Goal: Task Accomplishment & Management: Complete application form

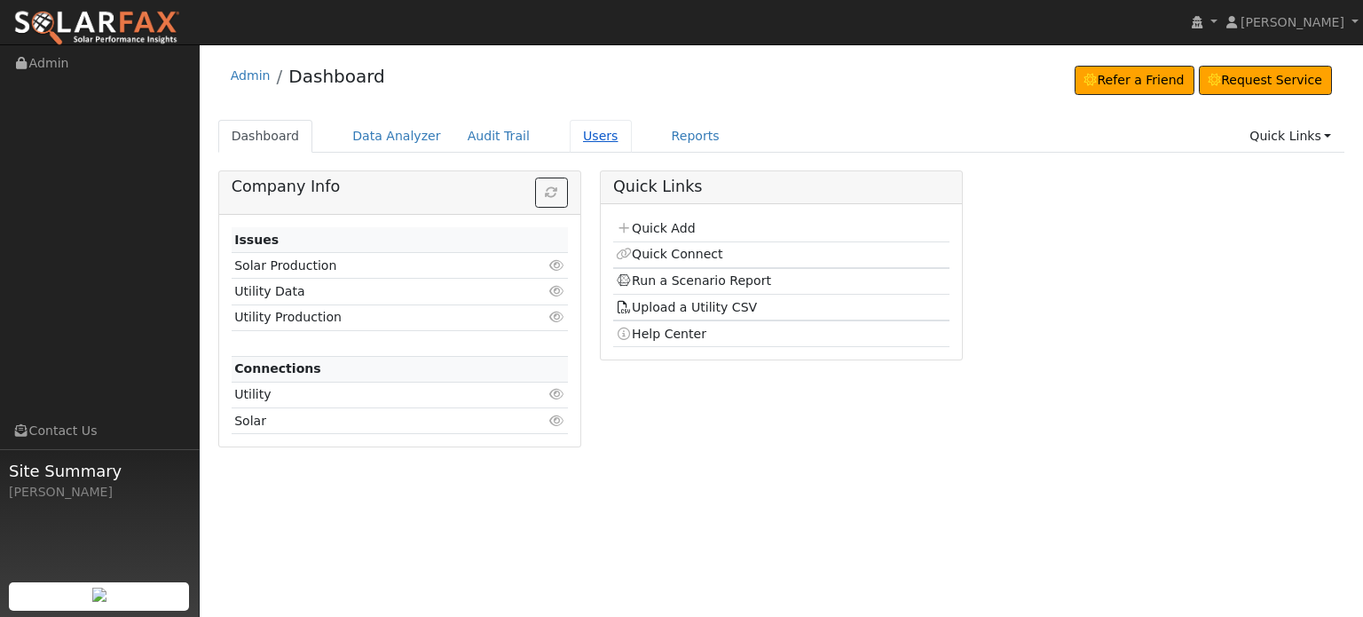
click at [570, 130] on link "Users" at bounding box center [601, 136] width 62 height 33
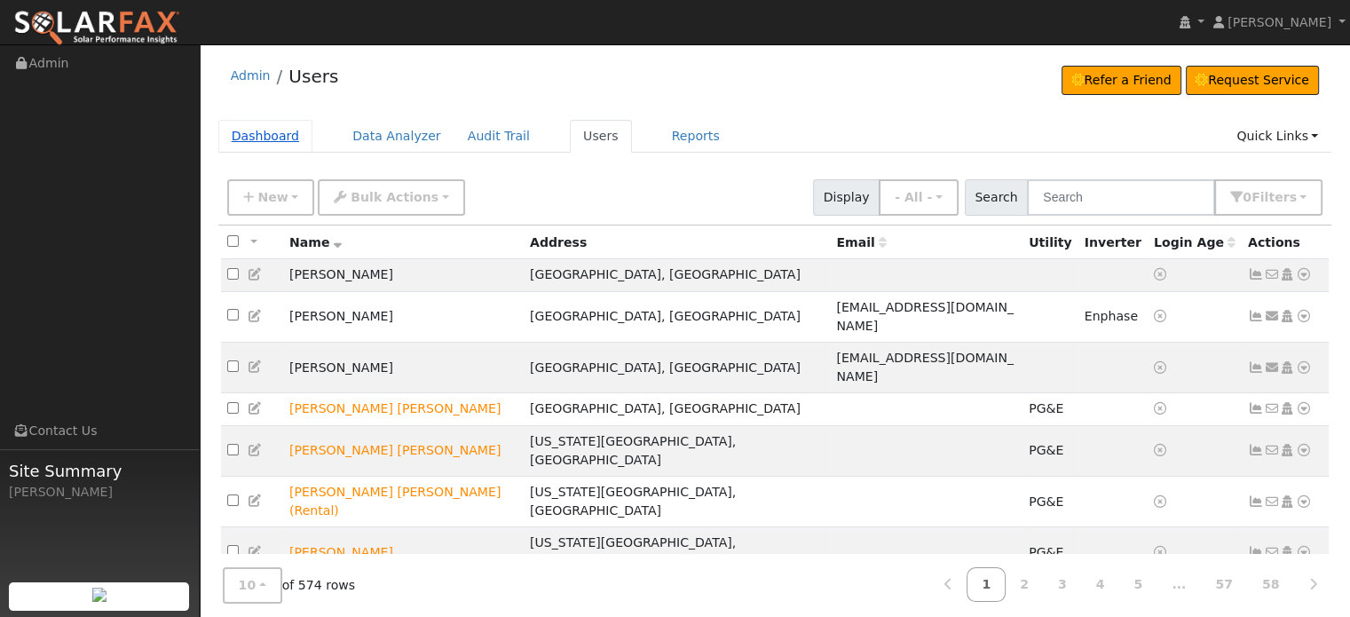
click at [238, 138] on link "Dashboard" at bounding box center [265, 136] width 95 height 33
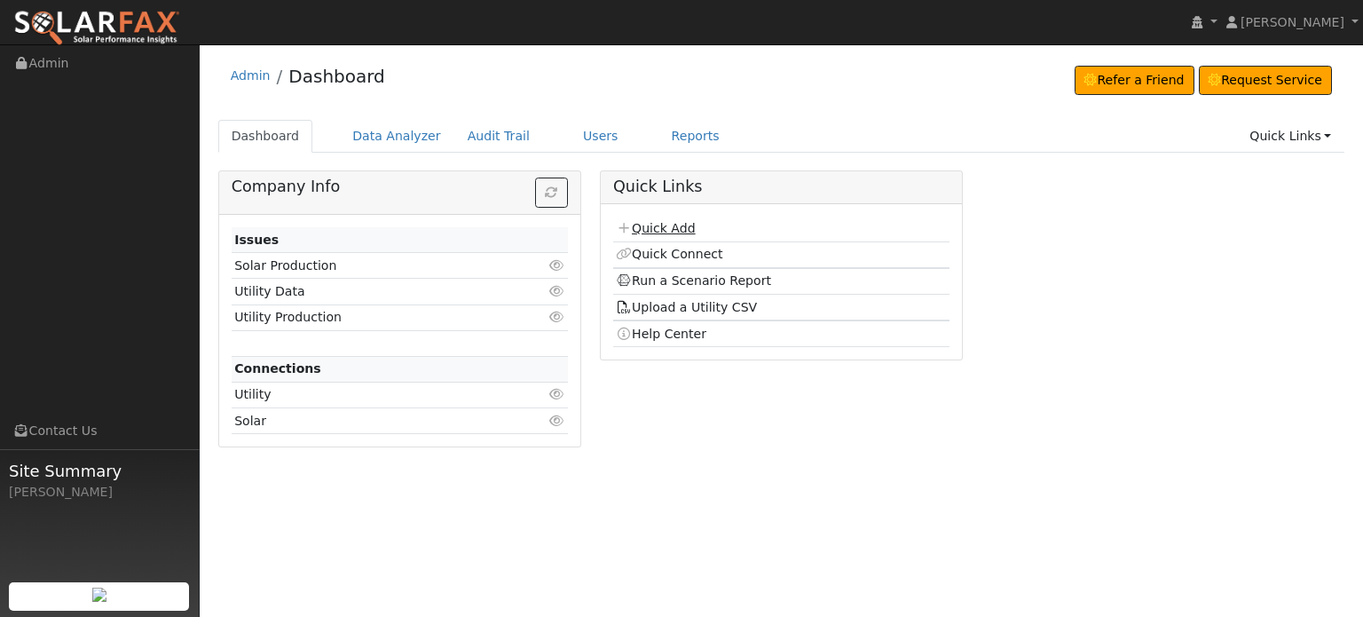
click at [650, 224] on link "Quick Add" at bounding box center [655, 228] width 79 height 14
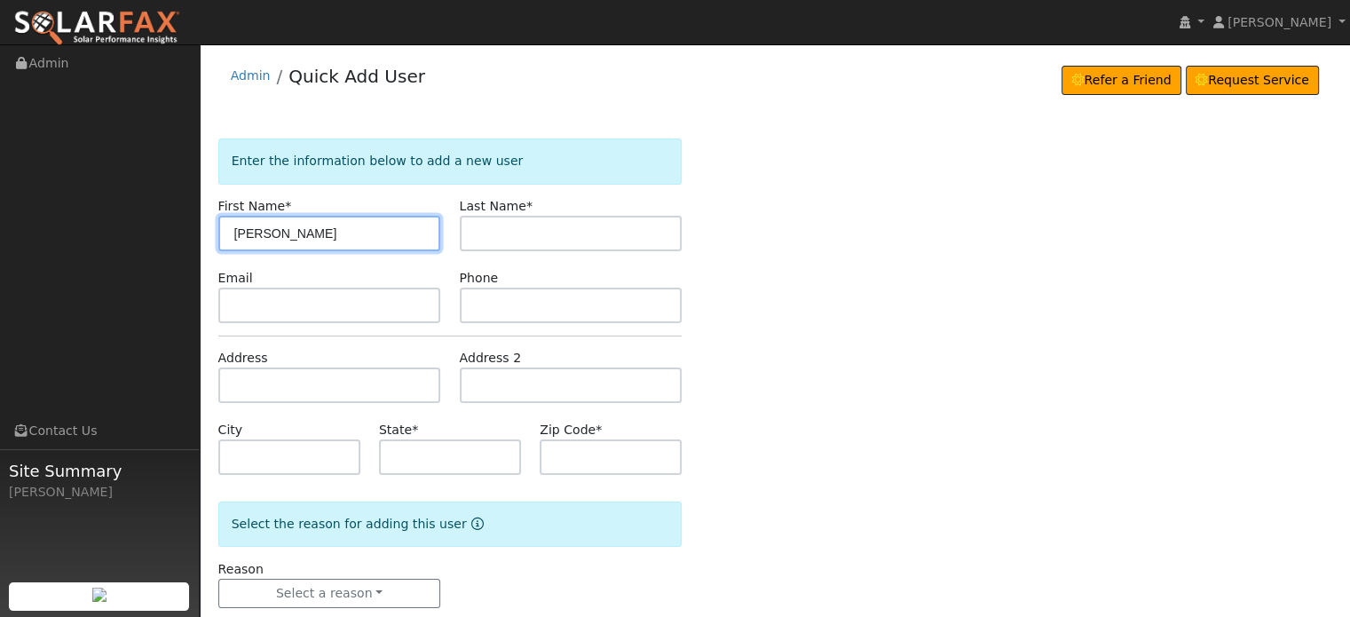
type input "Dodi"
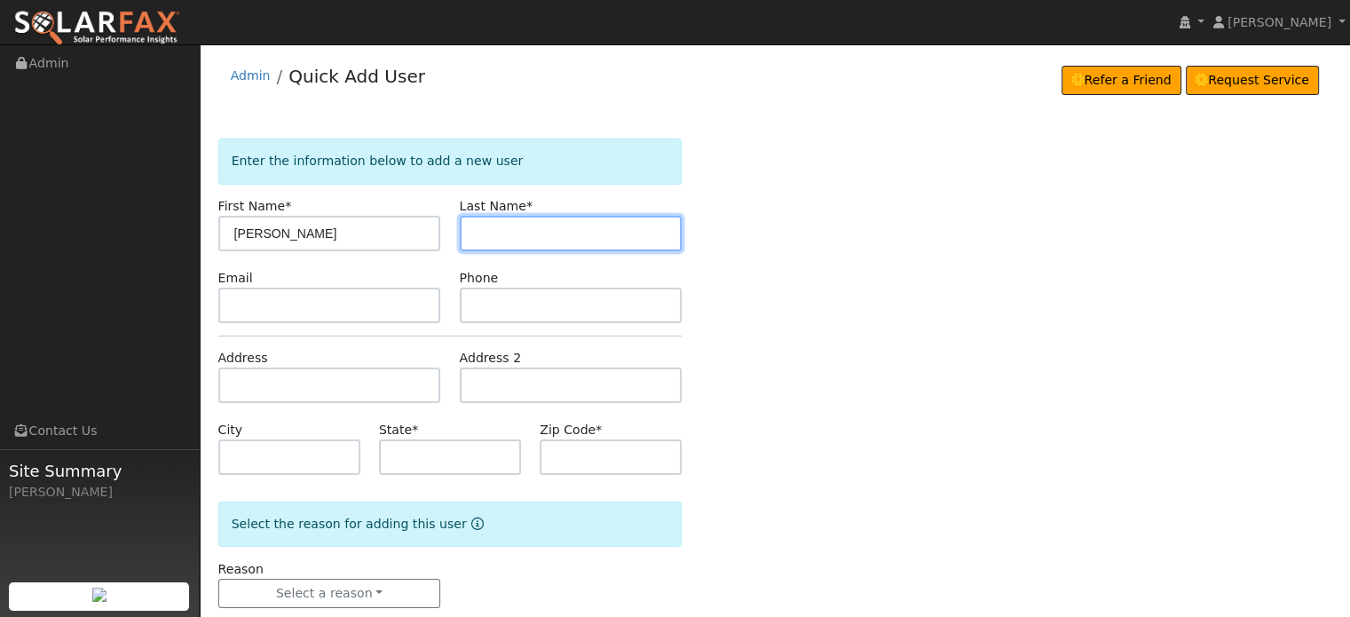
click at [511, 229] on input "text" at bounding box center [571, 233] width 223 height 35
type input "Sidhu"
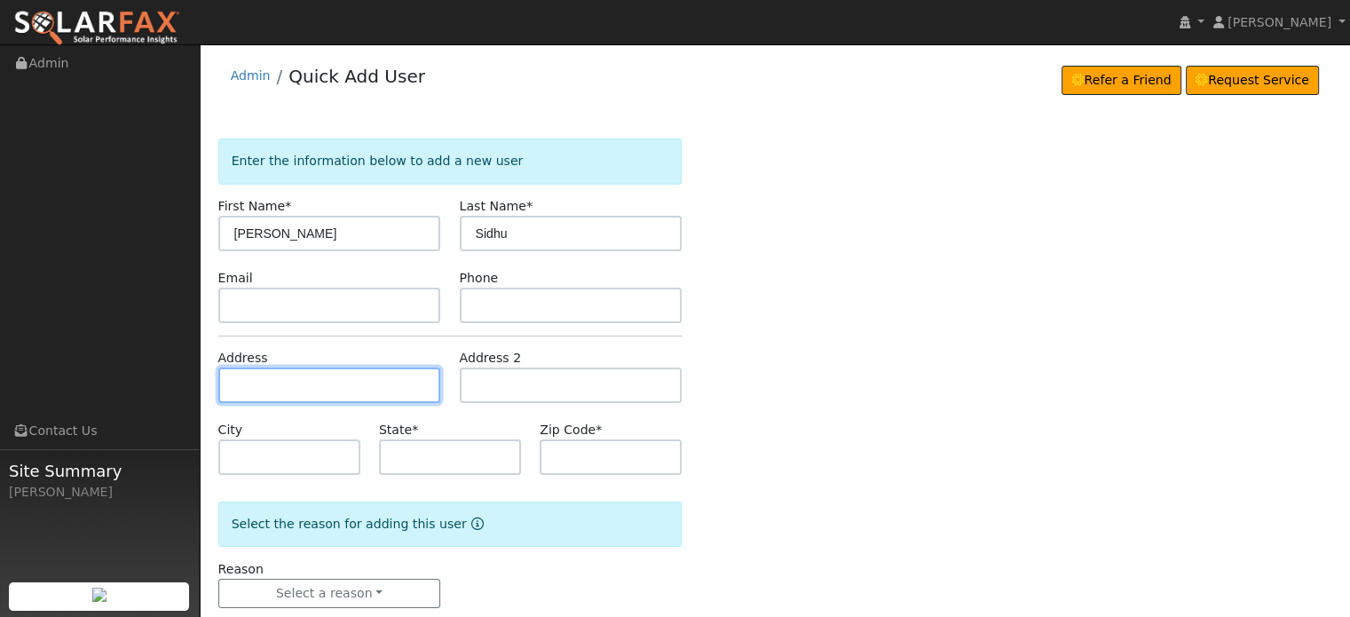
click at [224, 377] on input "text" at bounding box center [329, 384] width 223 height 35
click at [245, 383] on input "text" at bounding box center [329, 384] width 223 height 35
paste input "23970 foresthill rd"
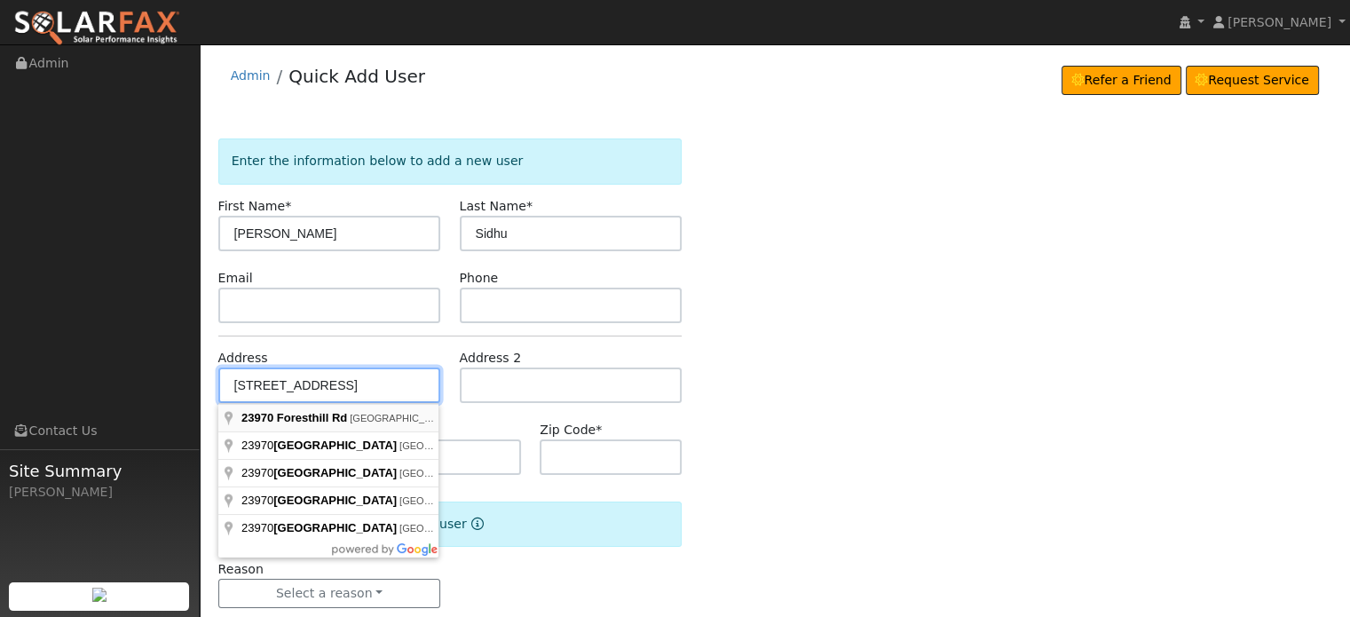
type input "23970 Foresthill Road"
type input "Foresthill"
type input "CA"
type input "95631"
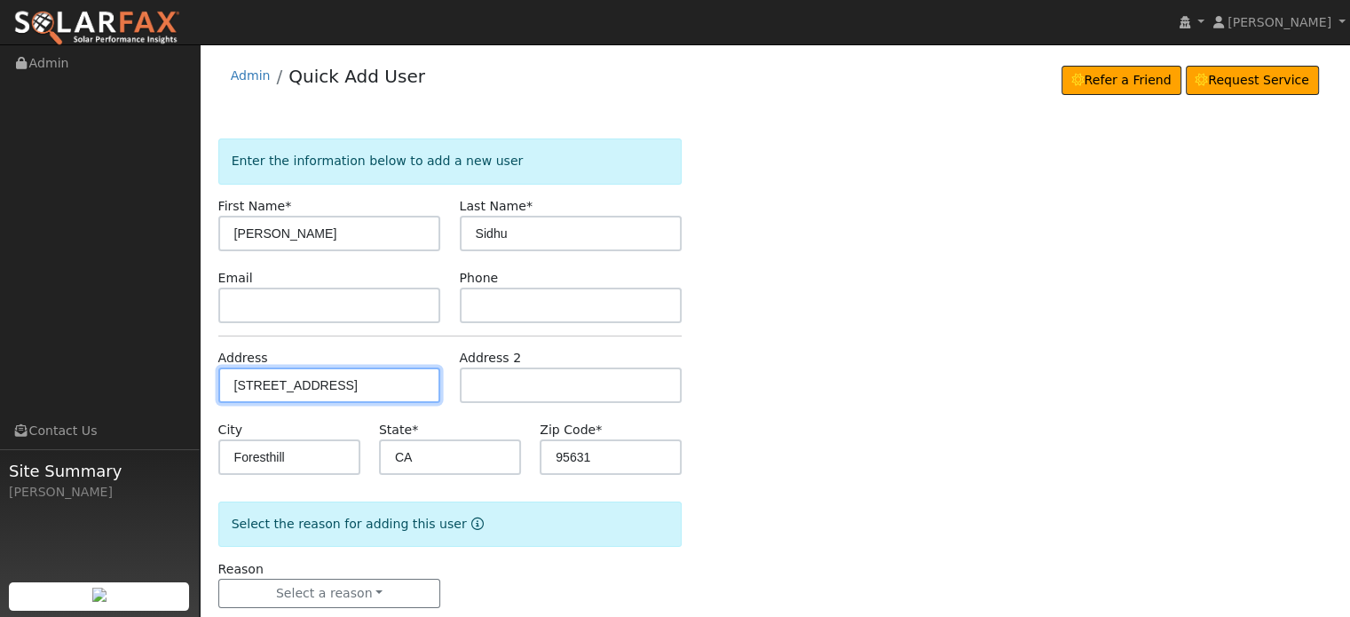
scroll to position [35, 0]
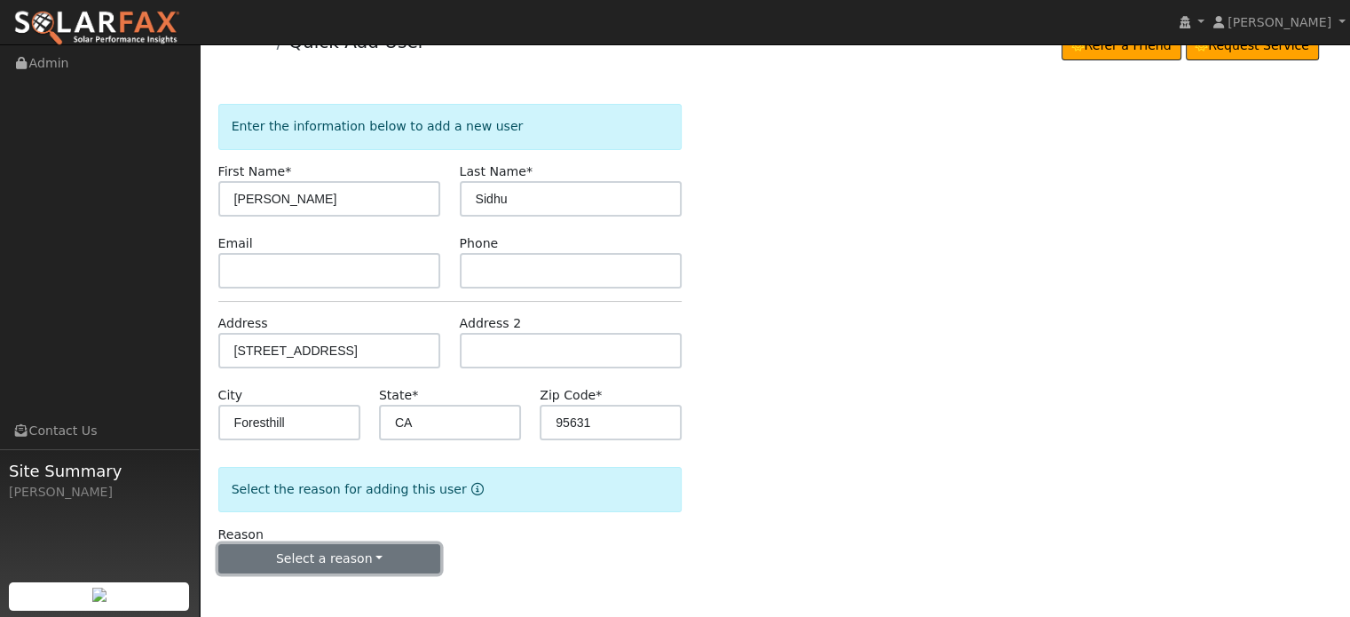
click at [330, 556] on button "Select a reason" at bounding box center [329, 559] width 223 height 30
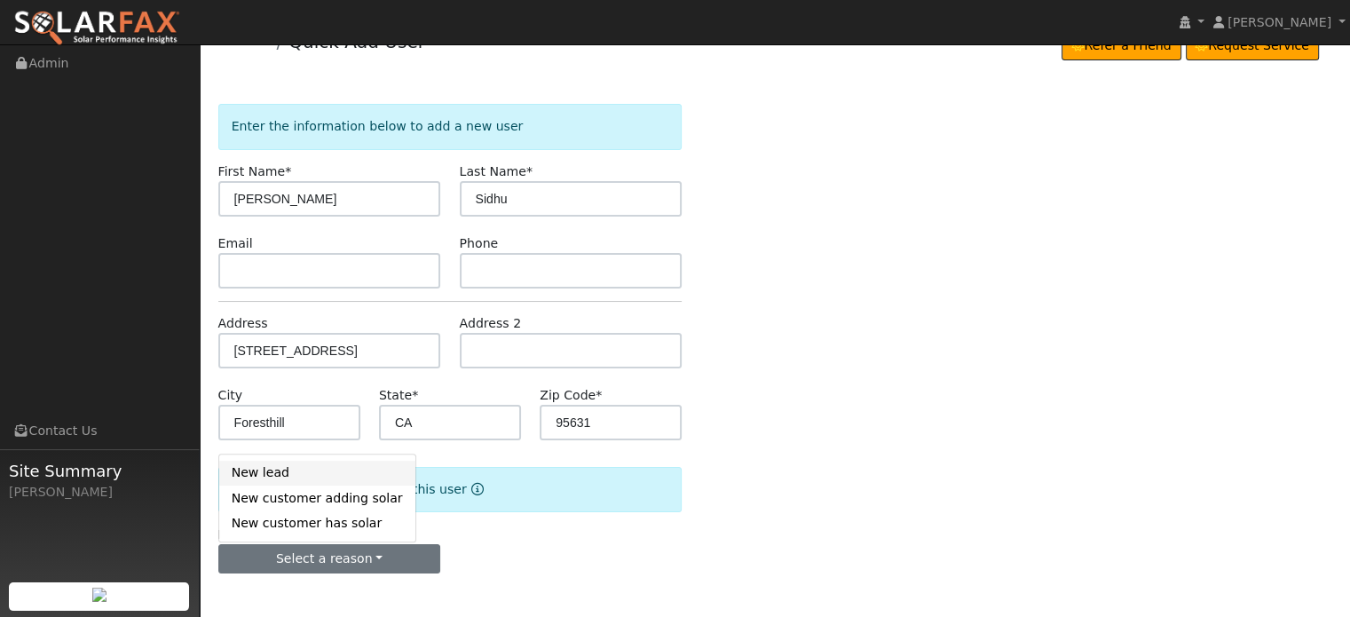
click at [255, 471] on link "New lead" at bounding box center [317, 473] width 196 height 25
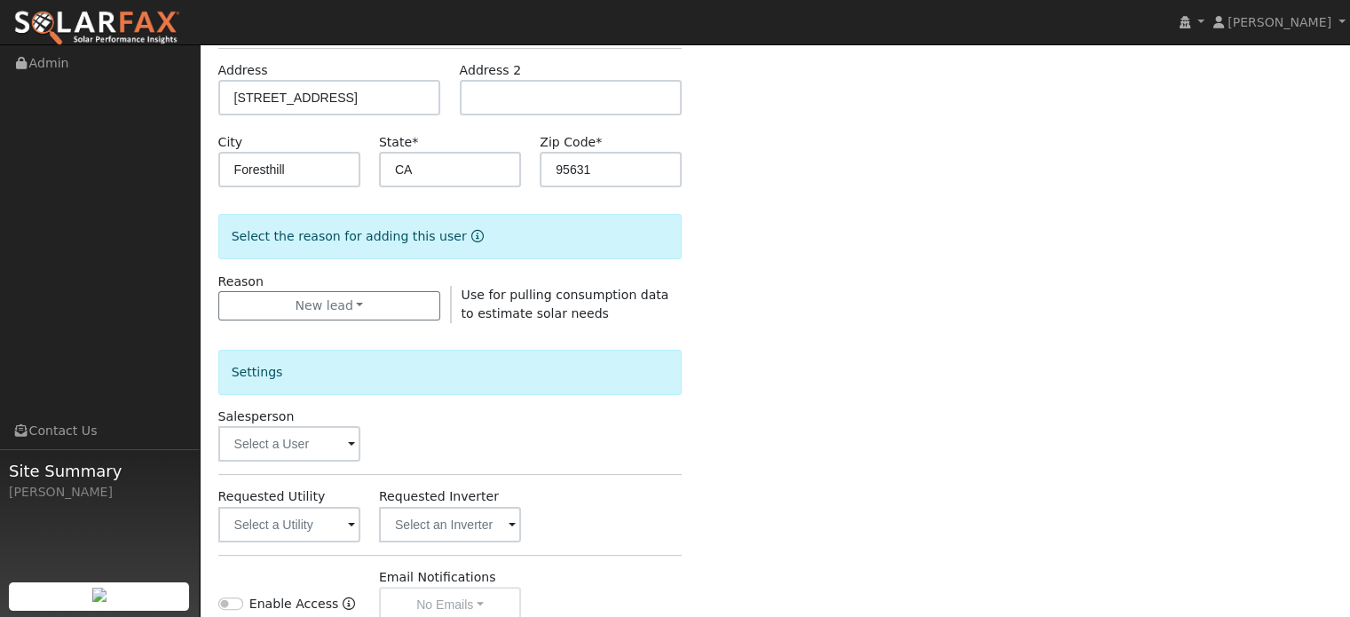
scroll to position [478, 0]
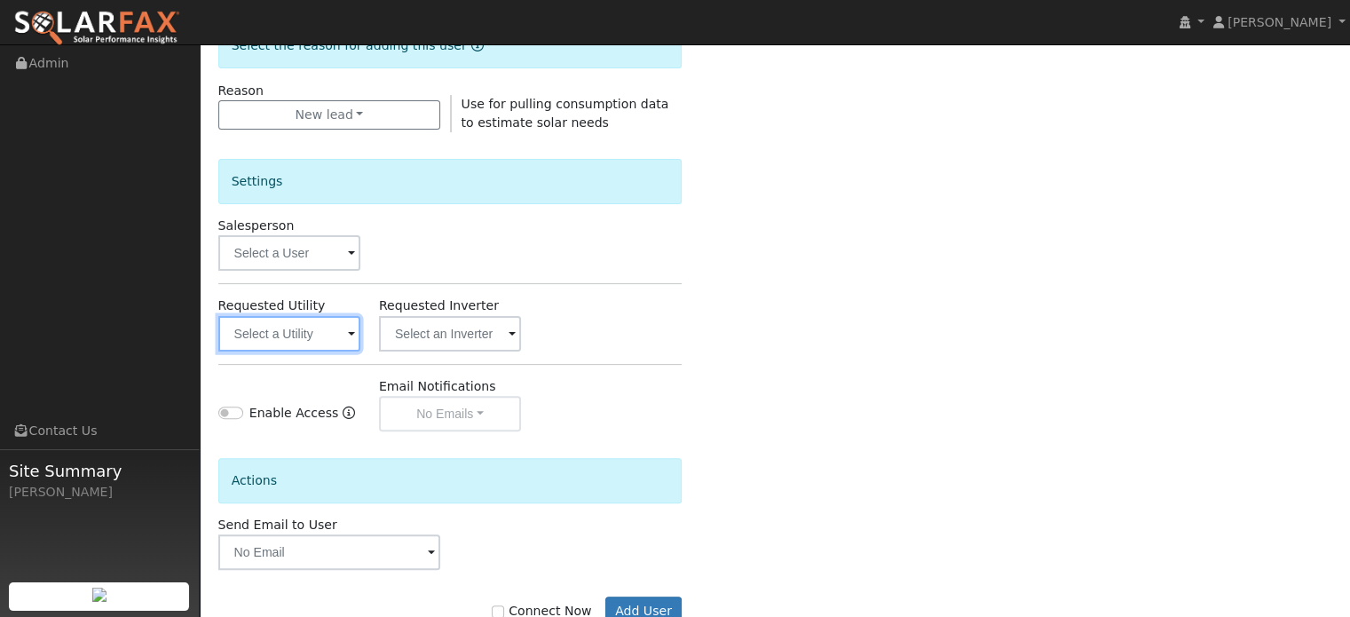
click at [263, 335] on input "text" at bounding box center [289, 333] width 142 height 35
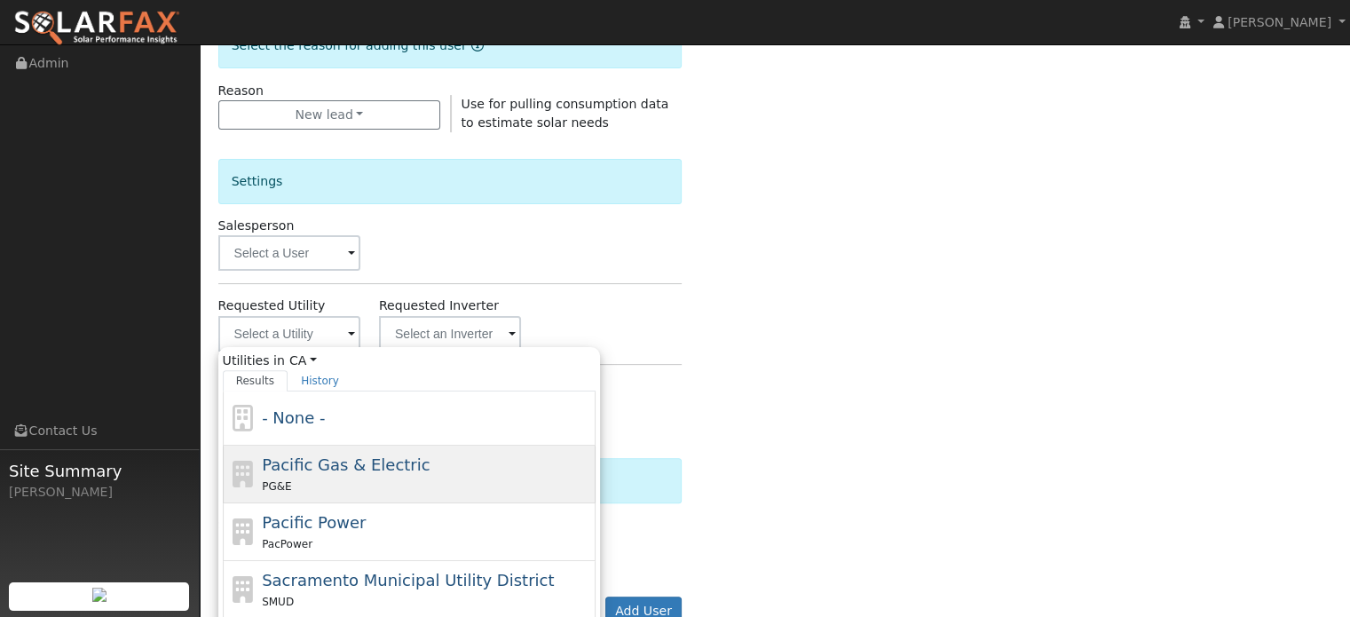
click at [291, 477] on div "PG&E" at bounding box center [426, 486] width 329 height 19
type input "Pacific Gas & Electric"
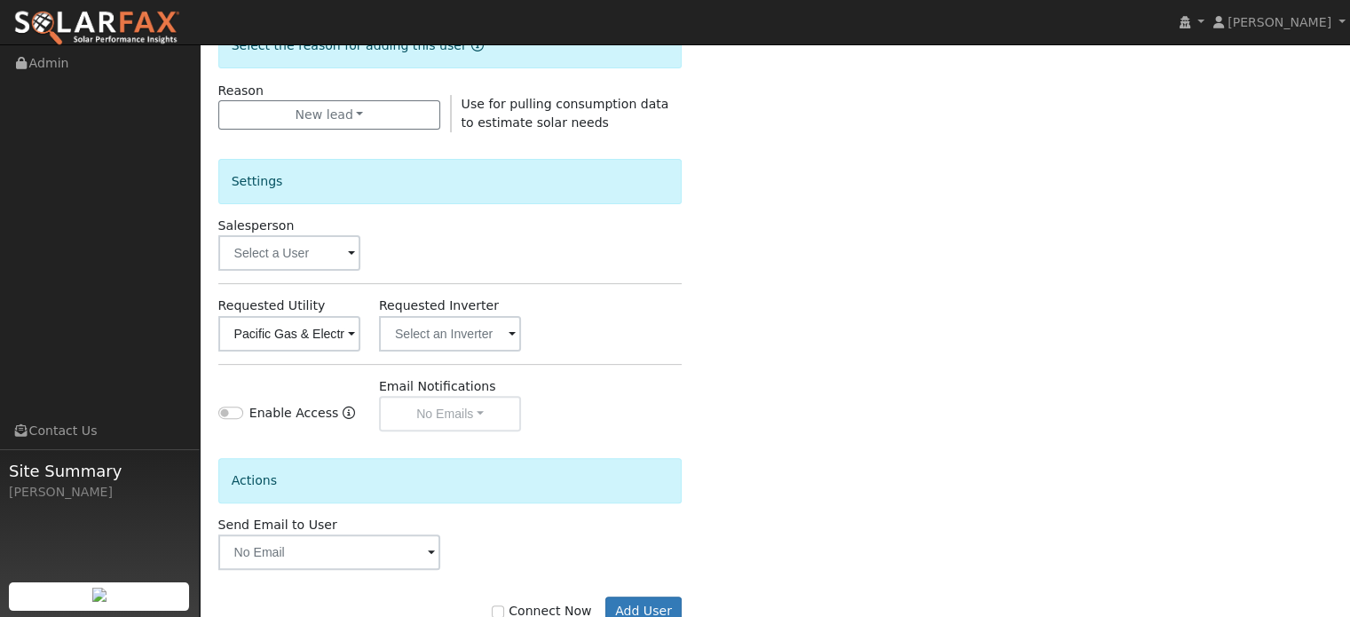
scroll to position [530, 0]
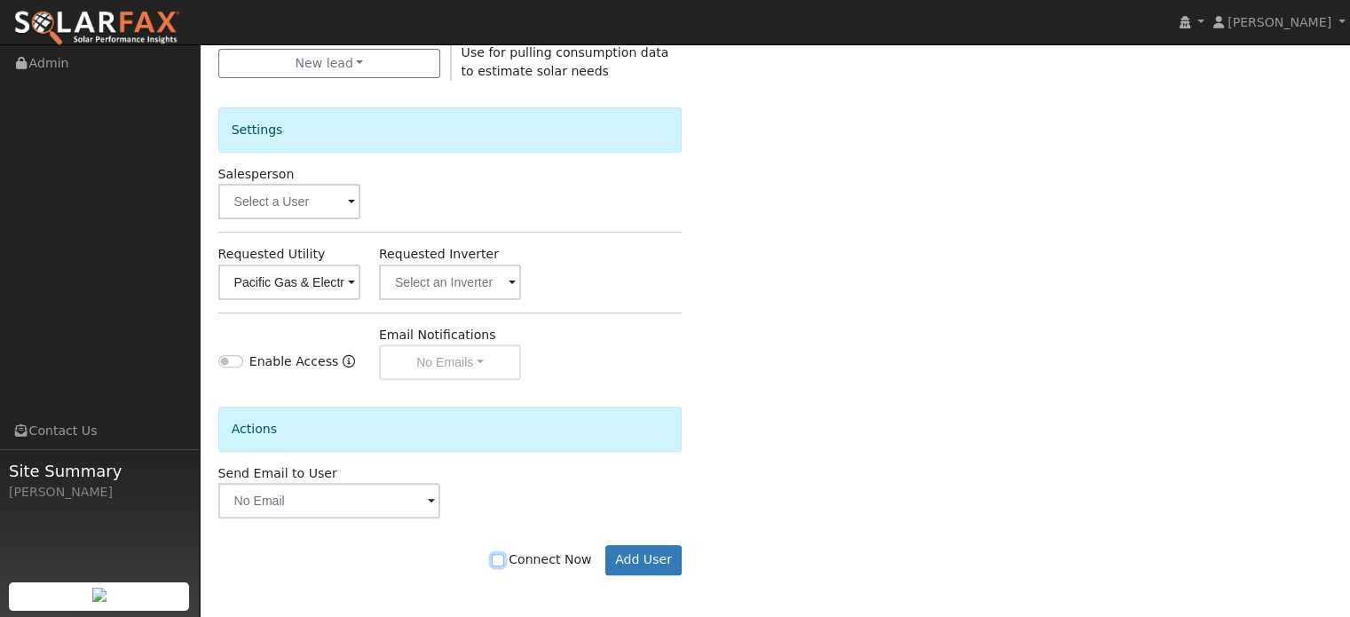
click at [504, 559] on input "Connect Now" at bounding box center [498, 560] width 12 height 12
checkbox input "true"
click at [650, 557] on button "Add User" at bounding box center [643, 560] width 77 height 30
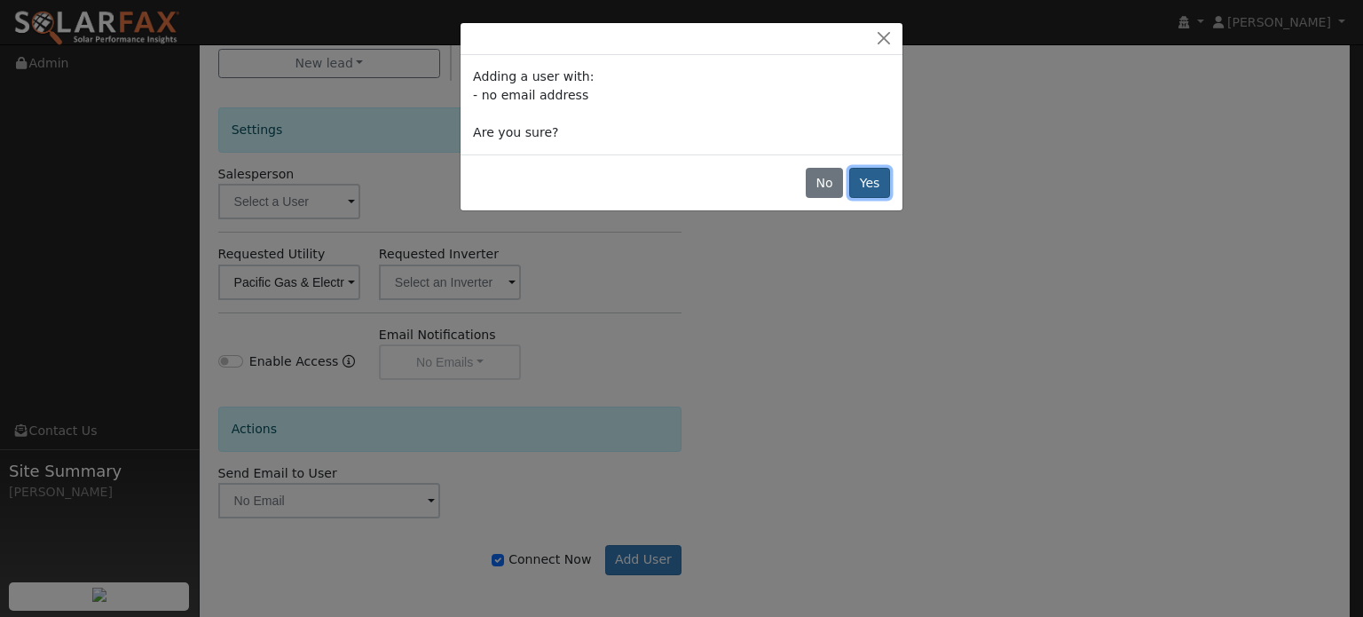
click at [866, 182] on button "Yes" at bounding box center [869, 183] width 41 height 30
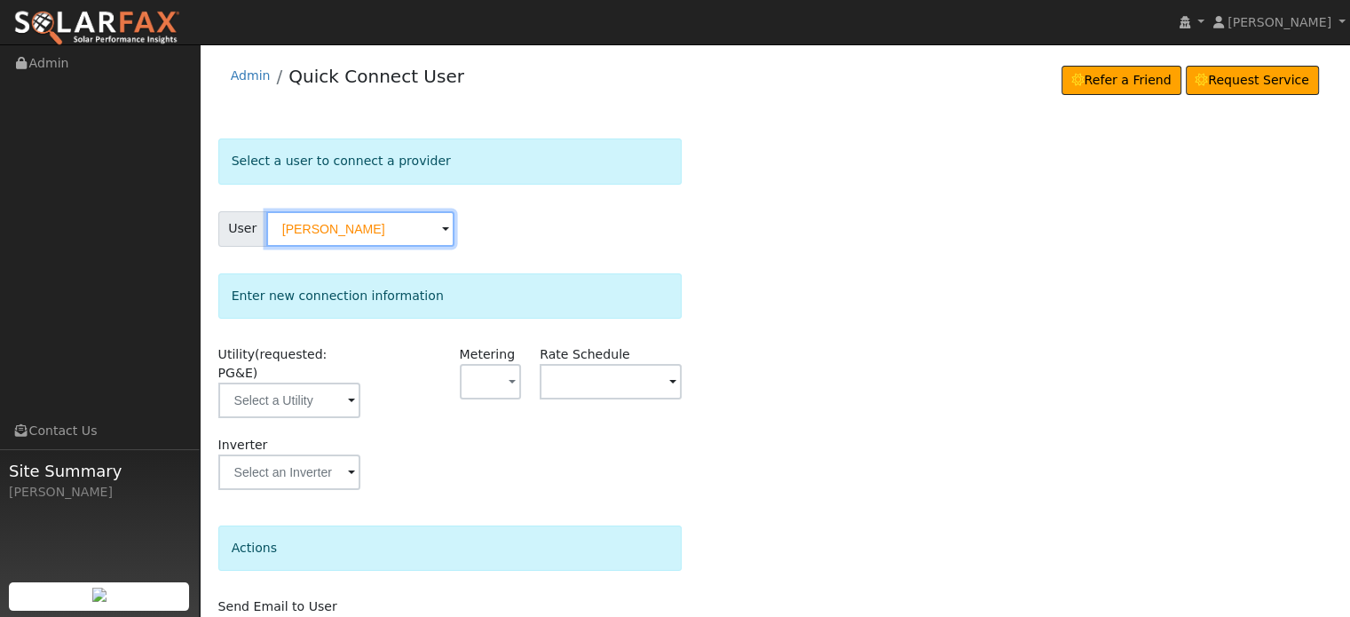
scroll to position [89, 0]
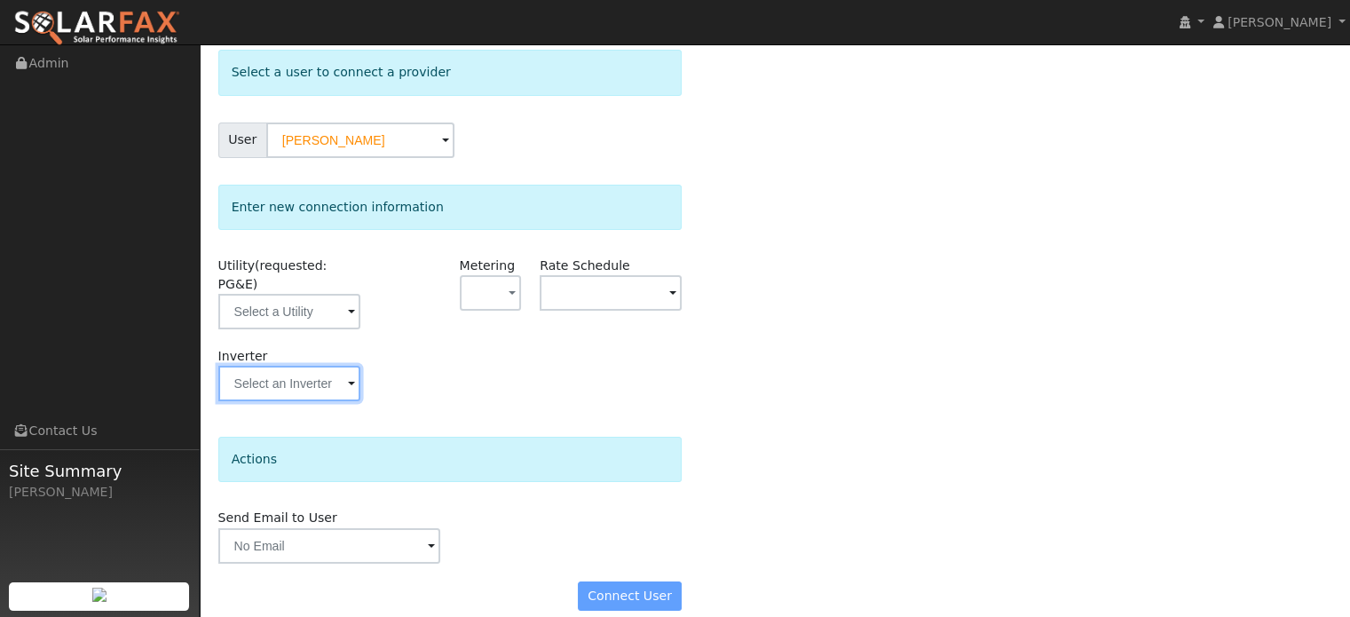
click at [305, 329] on input "text" at bounding box center [289, 311] width 142 height 35
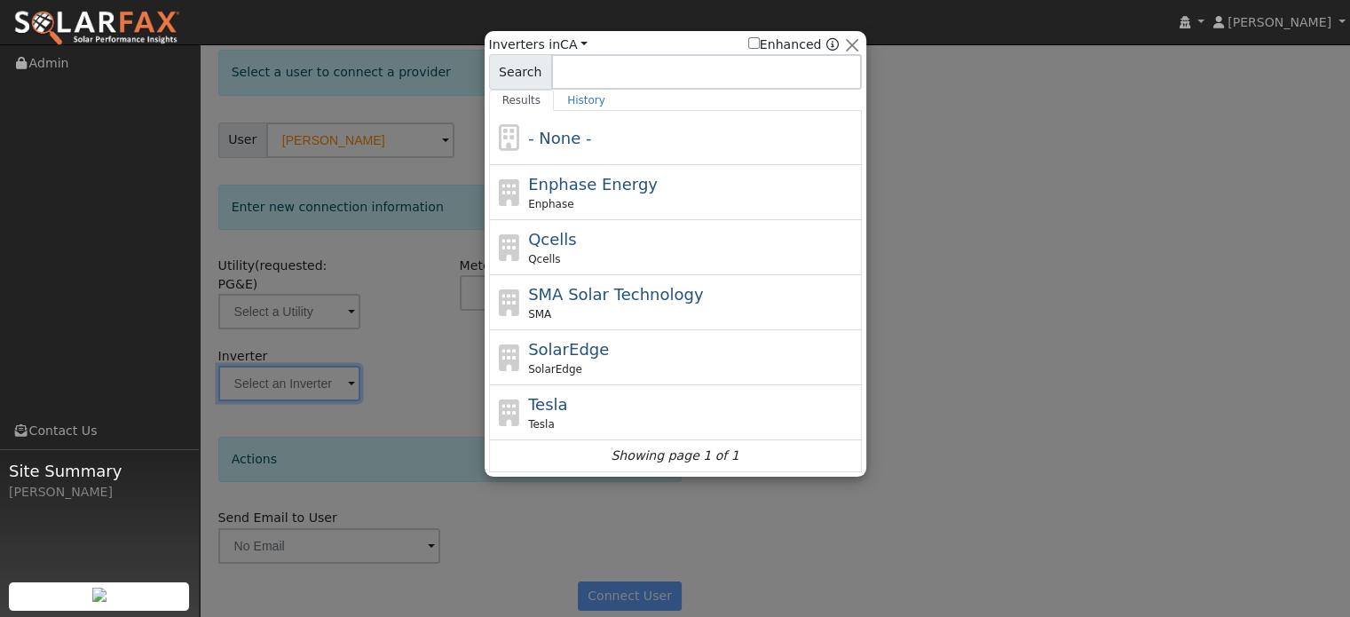
drag, startPoint x: 390, startPoint y: 372, endPoint x: 351, endPoint y: 326, distance: 60.4
click at [392, 368] on div at bounding box center [675, 308] width 1350 height 617
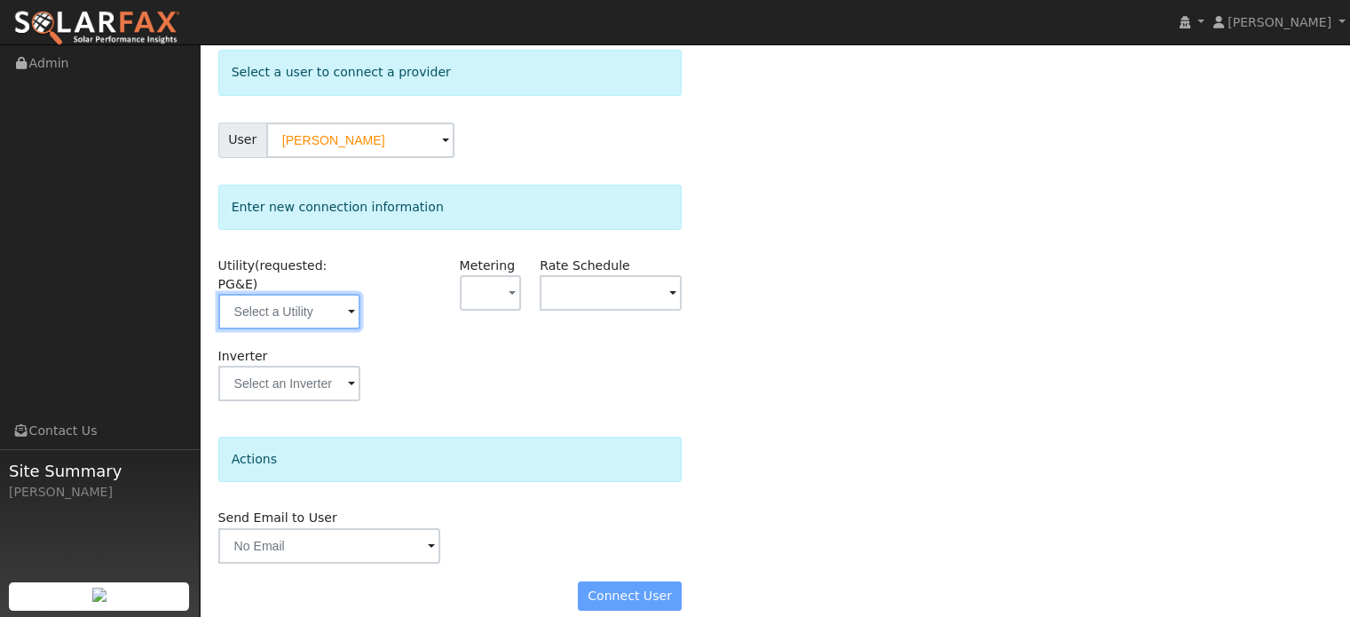
click at [325, 301] on input "text" at bounding box center [289, 311] width 142 height 35
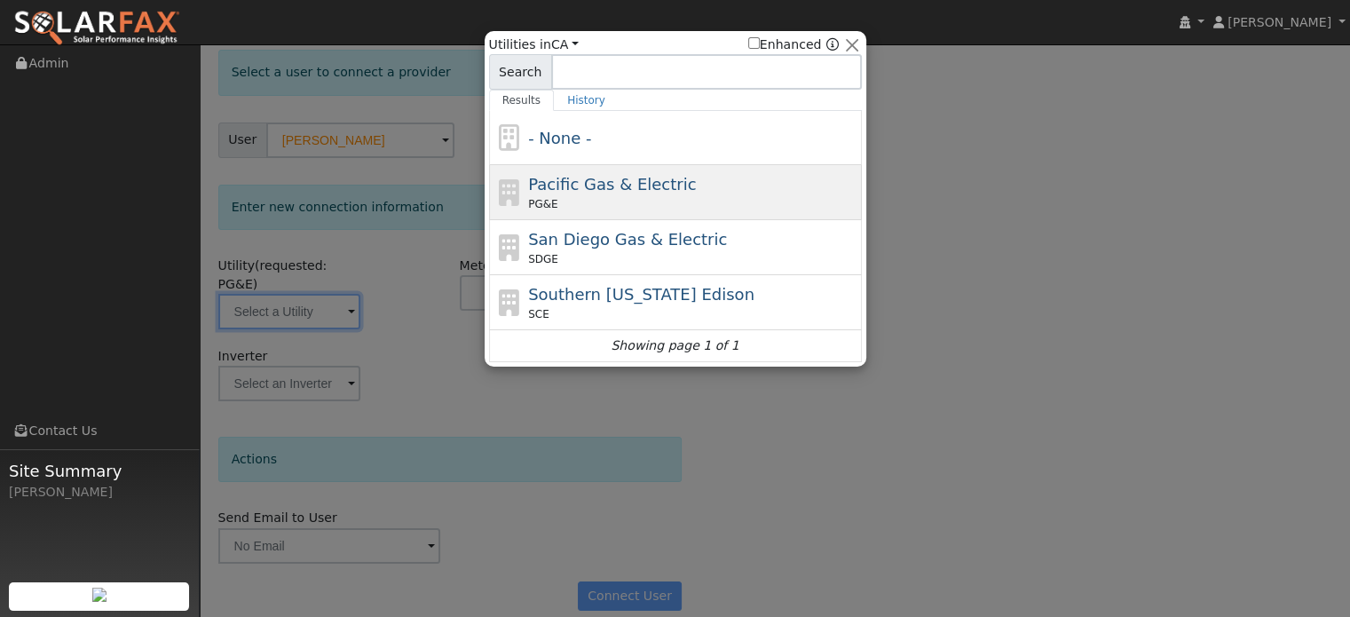
click at [565, 183] on span "Pacific Gas & Electric" at bounding box center [612, 184] width 168 height 19
type input "PG&E"
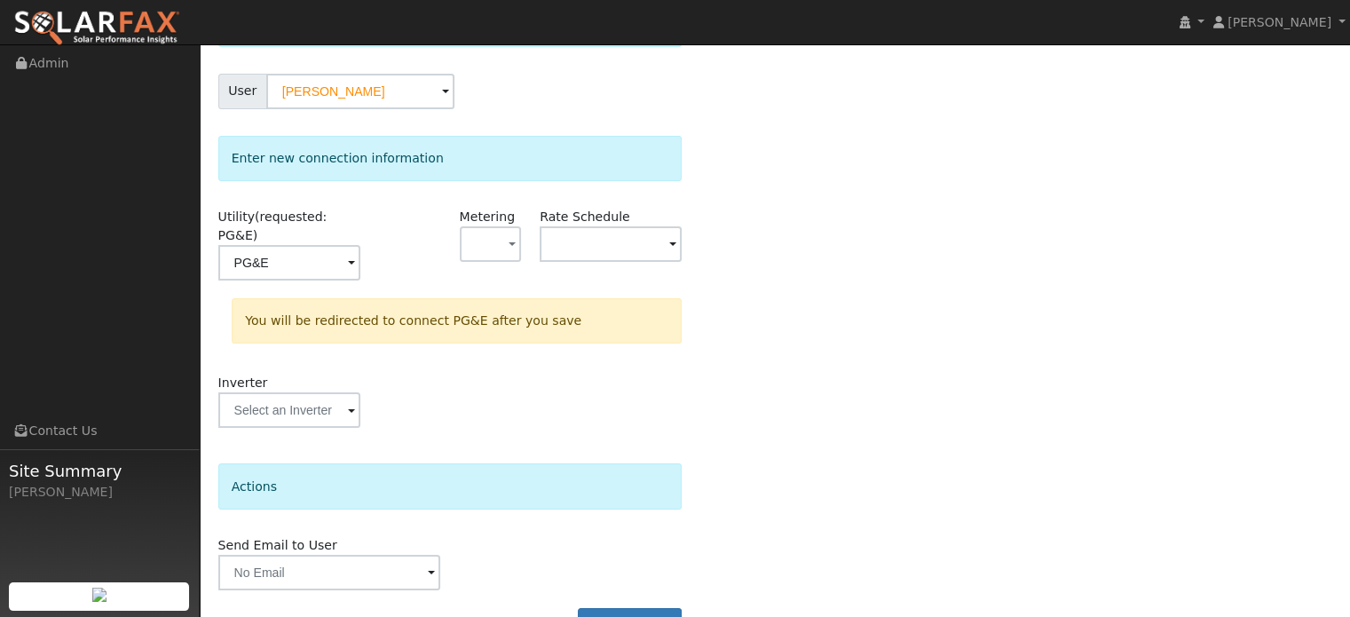
scroll to position [164, 0]
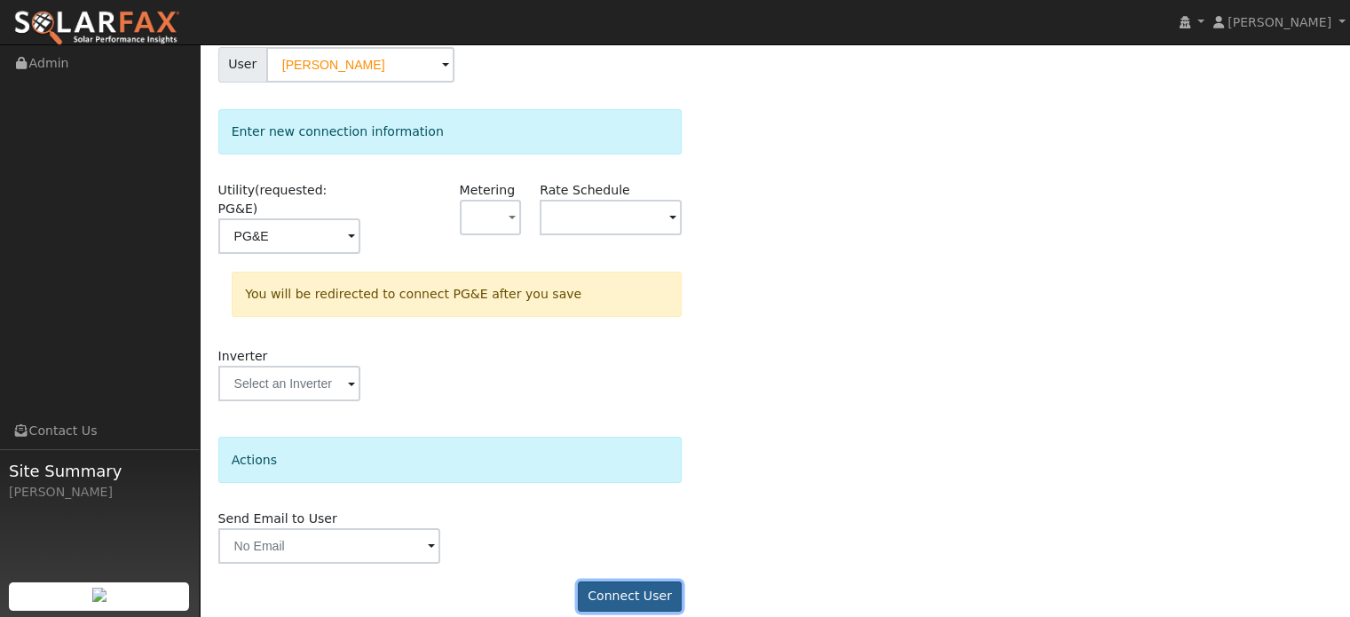
click at [602, 581] on button "Connect User" at bounding box center [630, 596] width 105 height 30
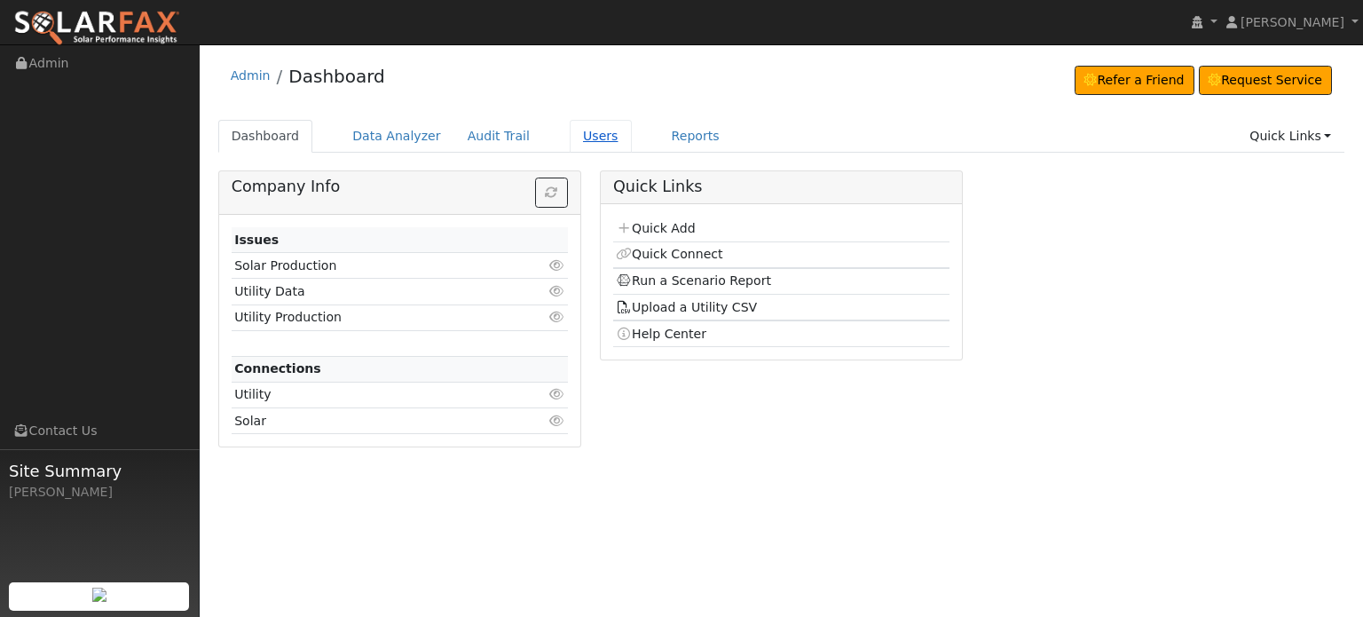
click at [571, 135] on link "Users" at bounding box center [601, 136] width 62 height 33
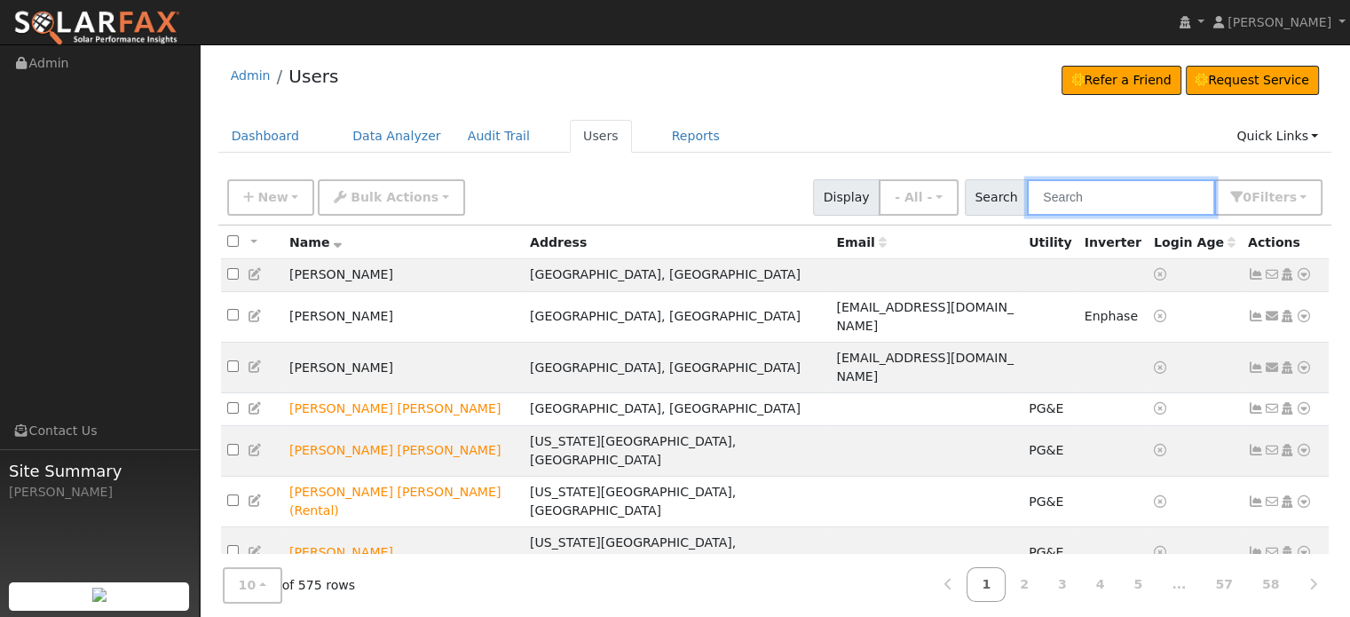
click at [1090, 201] on input "text" at bounding box center [1121, 197] width 188 height 36
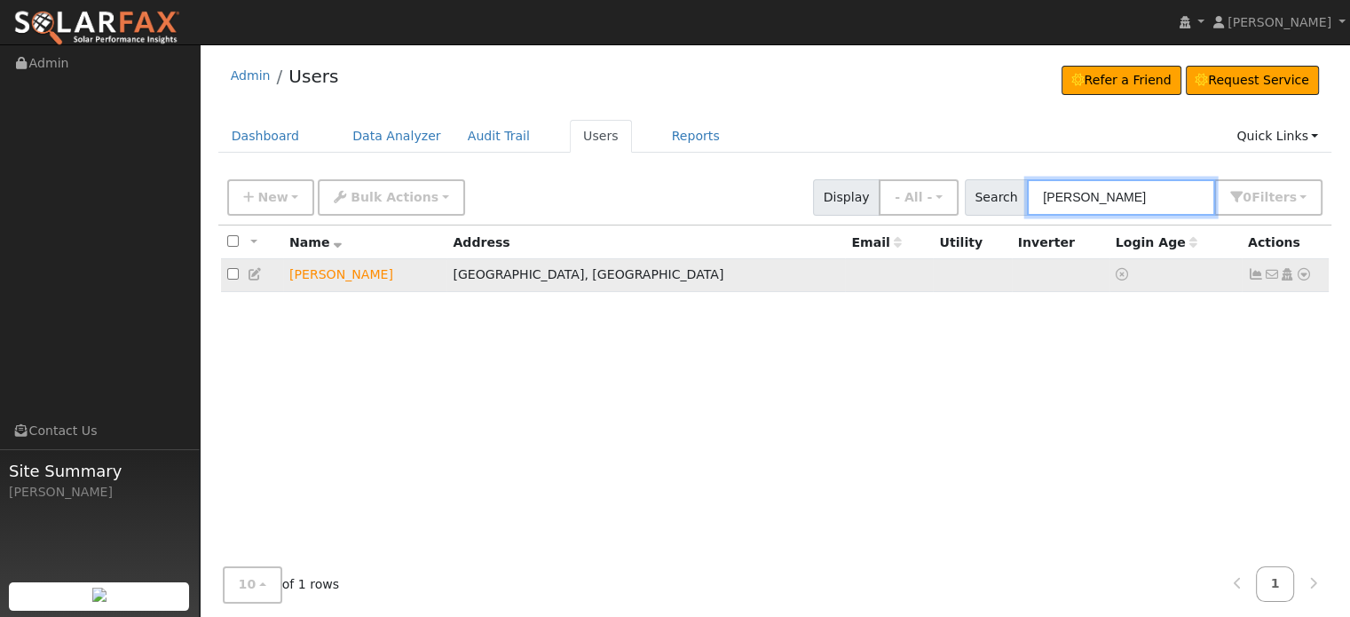
type input "dodi"
click at [1299, 274] on icon at bounding box center [1304, 274] width 16 height 12
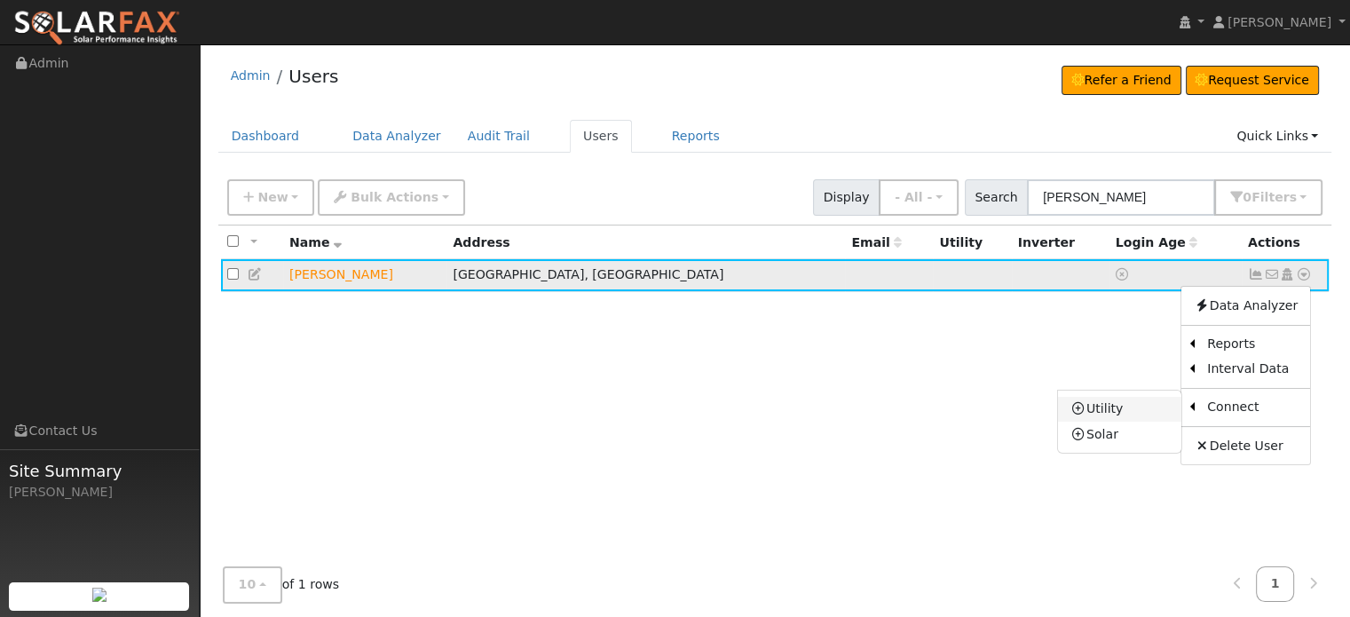
click at [1102, 404] on link "Utility" at bounding box center [1119, 409] width 123 height 25
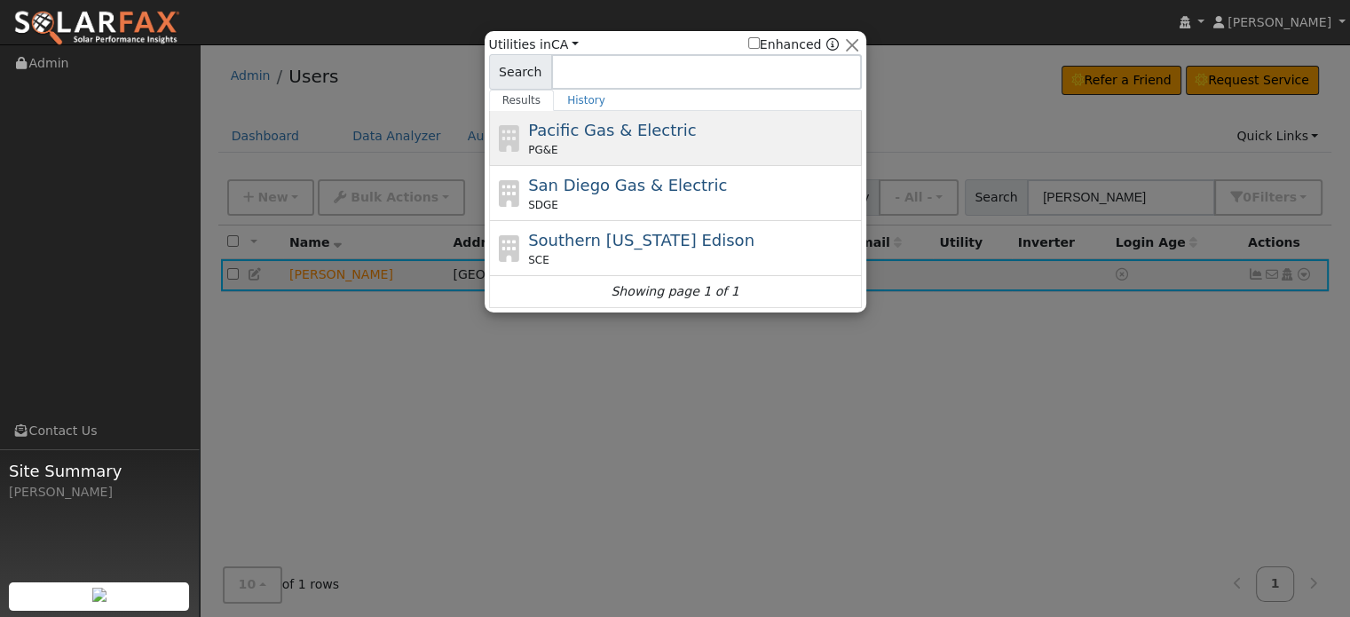
click at [611, 141] on div "Pacific Gas & Electric PG&E" at bounding box center [692, 138] width 329 height 40
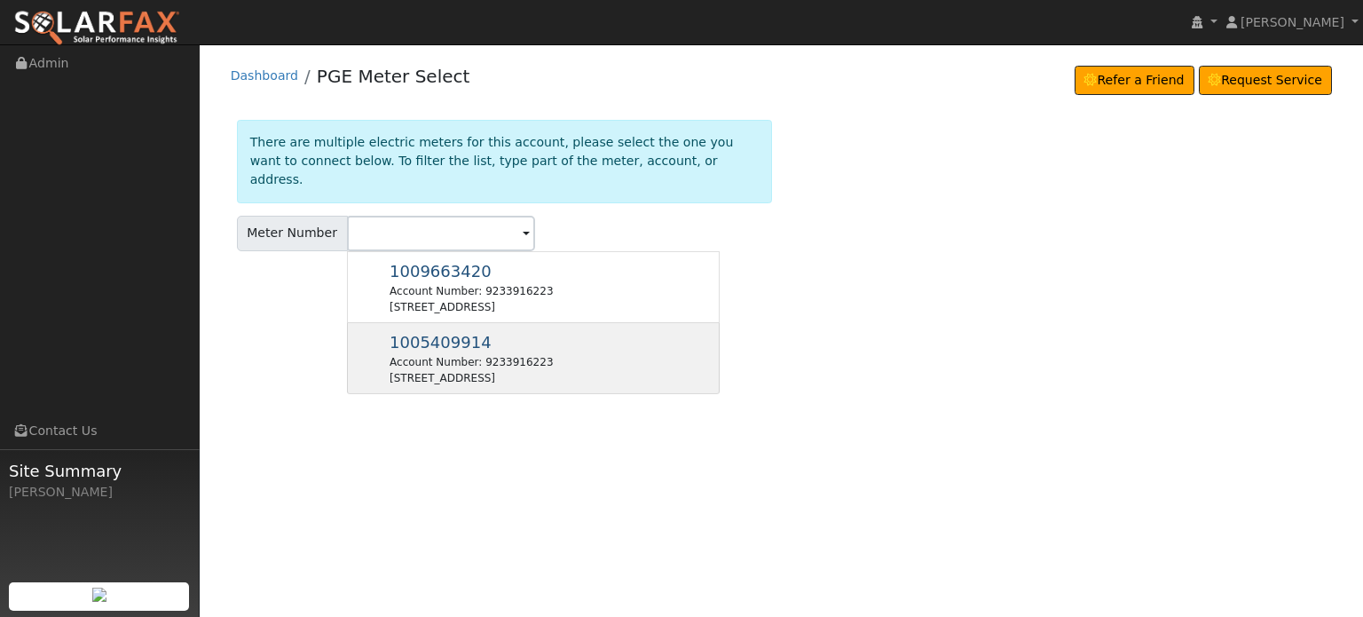
click at [452, 354] on div "Account Number: 9233916223" at bounding box center [471, 362] width 163 height 16
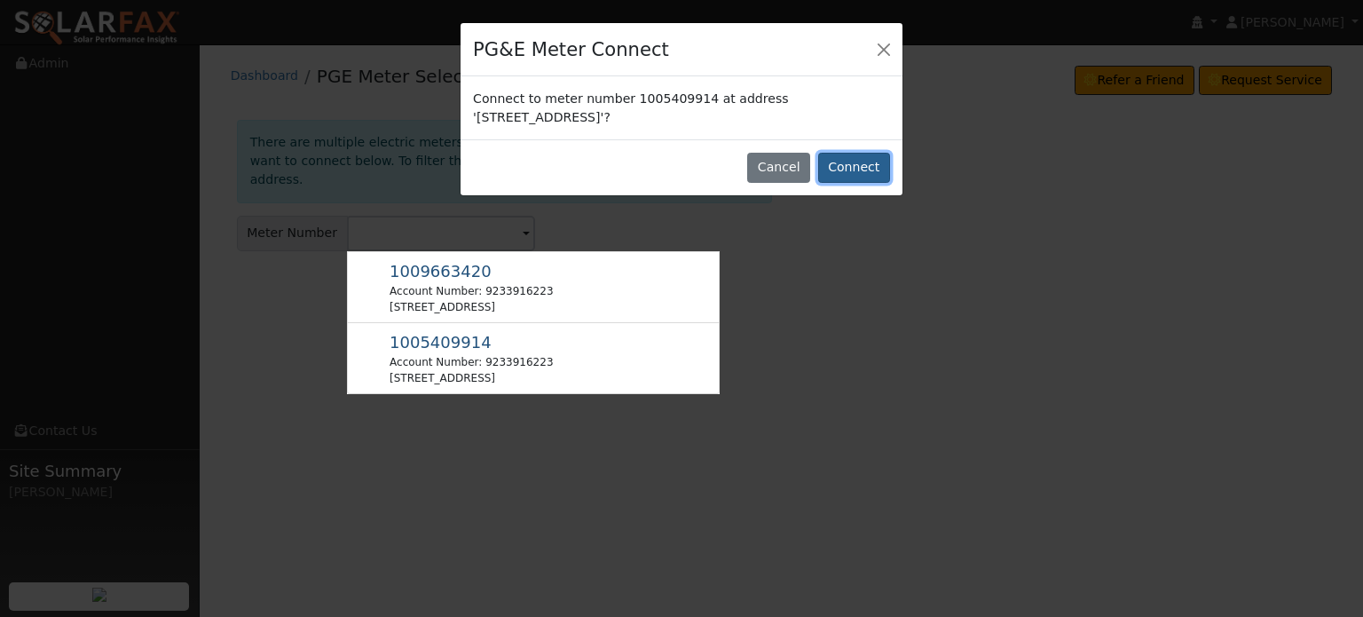
click at [855, 162] on button "Connect" at bounding box center [854, 168] width 72 height 30
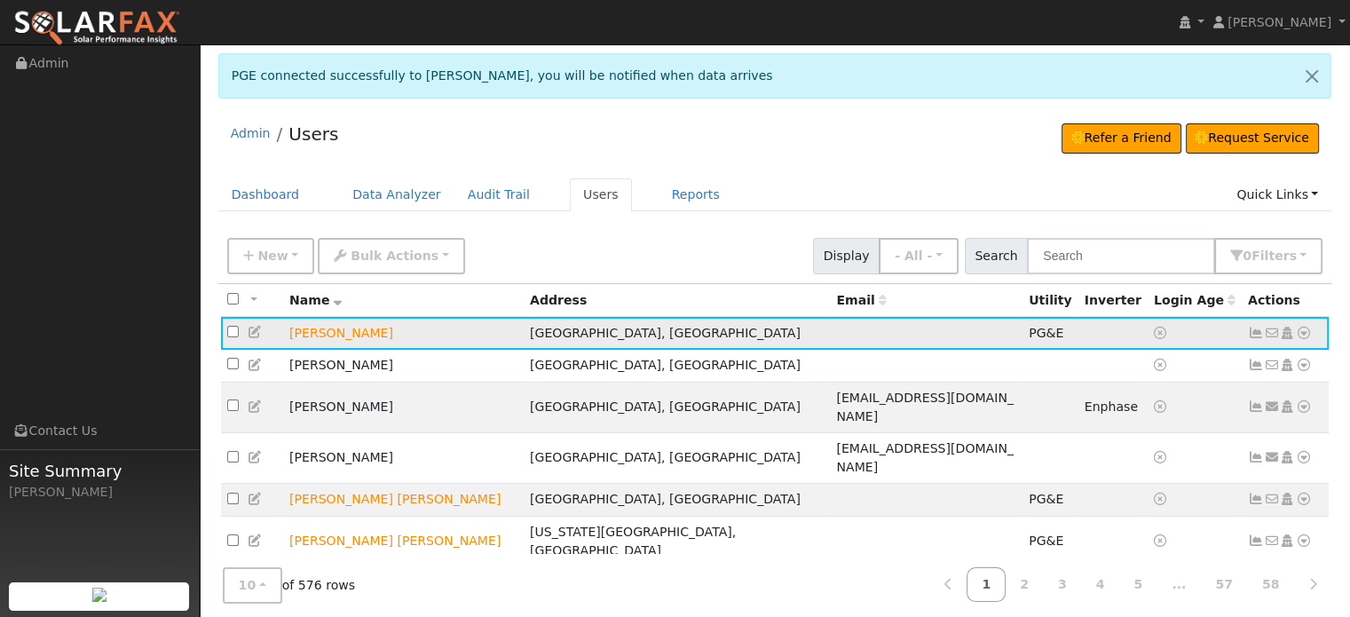
click at [1306, 333] on icon at bounding box center [1304, 333] width 16 height 12
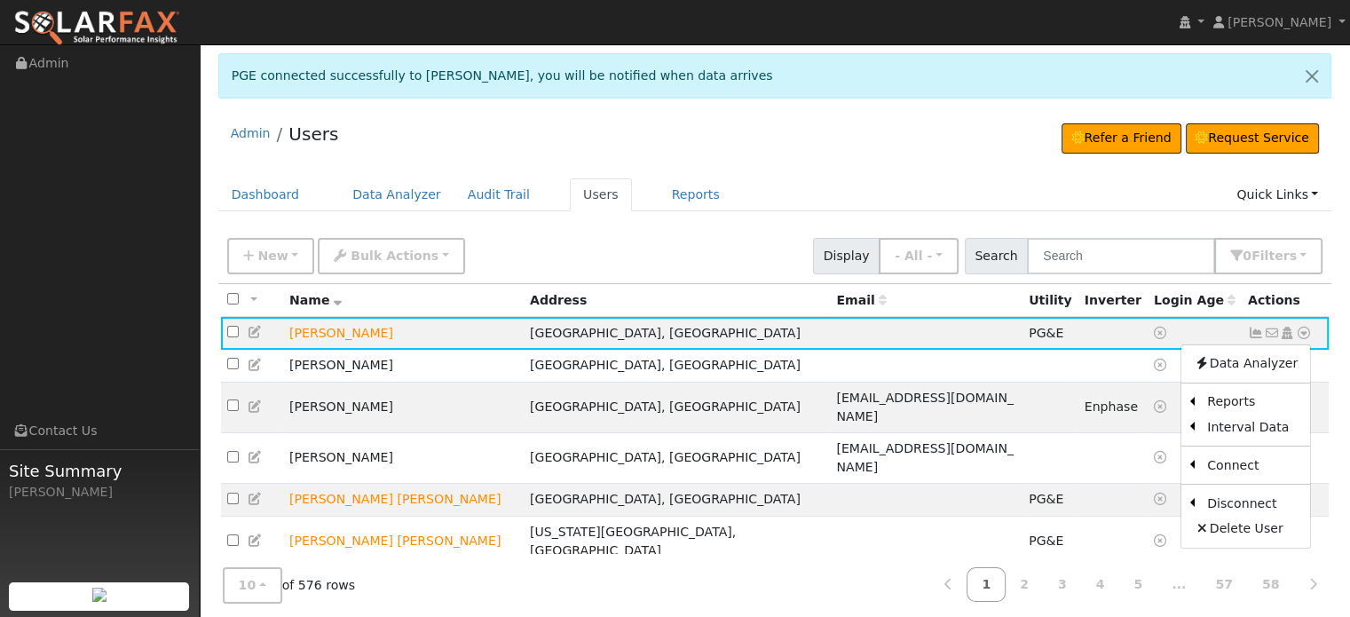
click at [855, 189] on ul "Dashboard Data Analyzer Audit Trail Users Reports Quick Links Quick Add Quick C…" at bounding box center [775, 194] width 1114 height 33
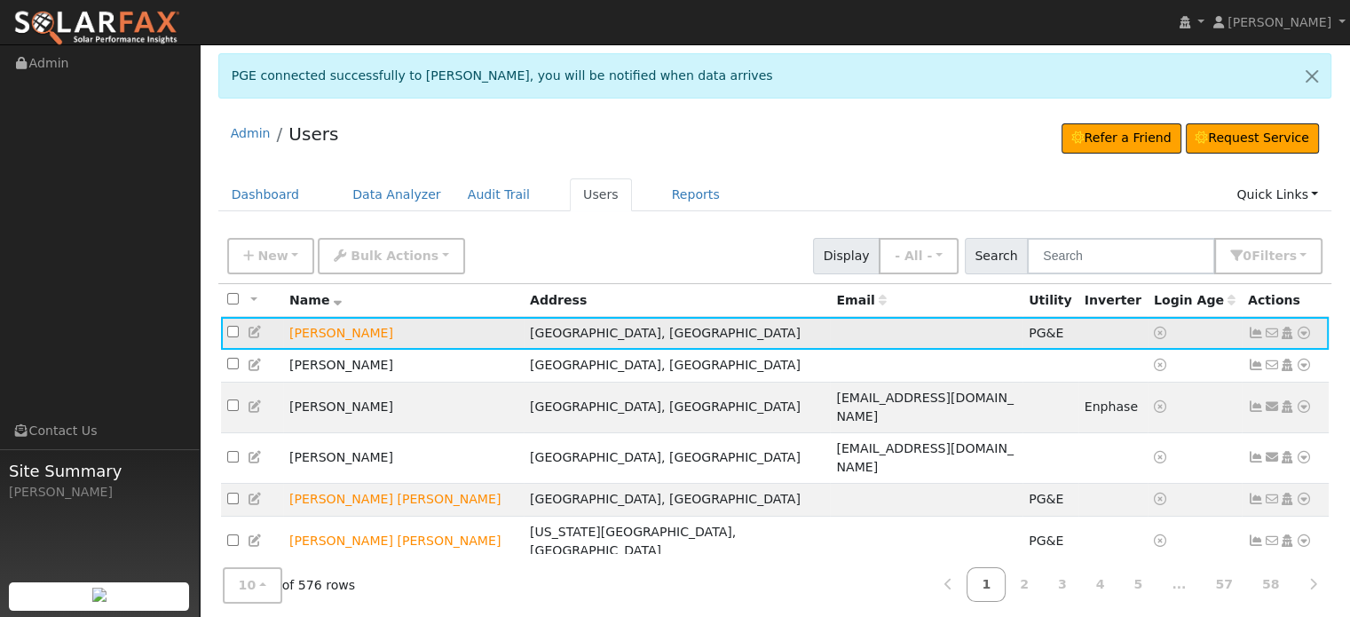
click at [1253, 327] on icon at bounding box center [1256, 333] width 16 height 12
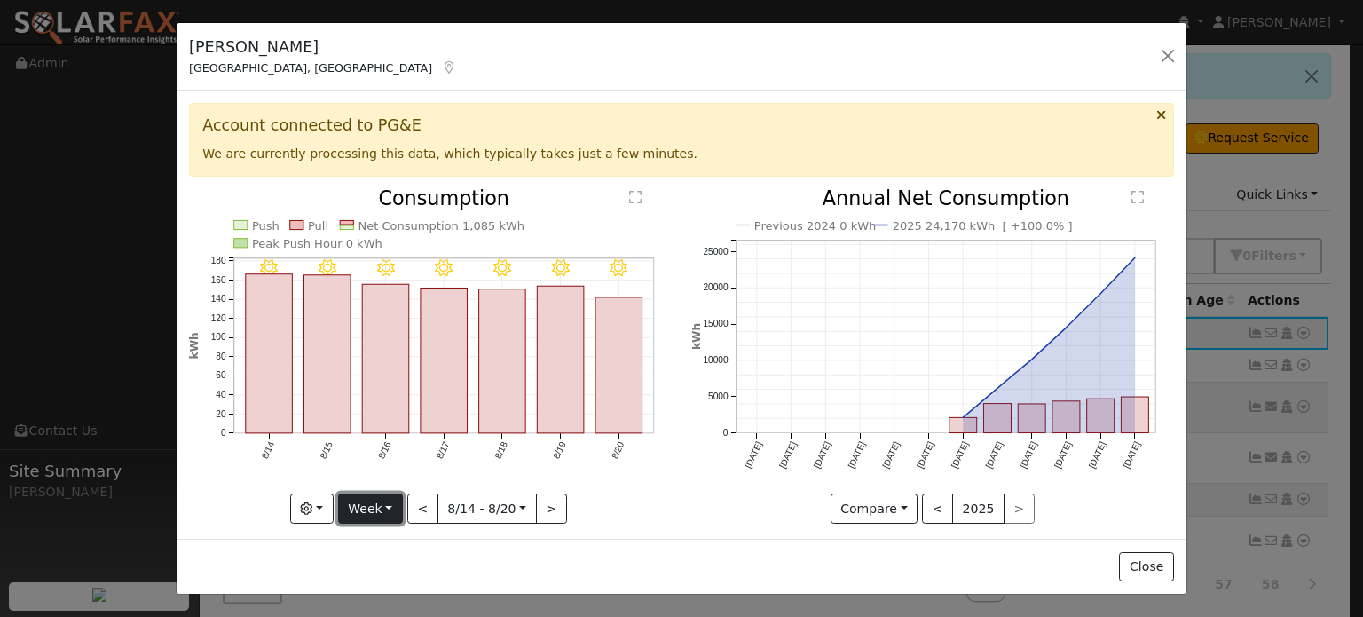
click at [383, 500] on button "Week" at bounding box center [370, 508] width 65 height 30
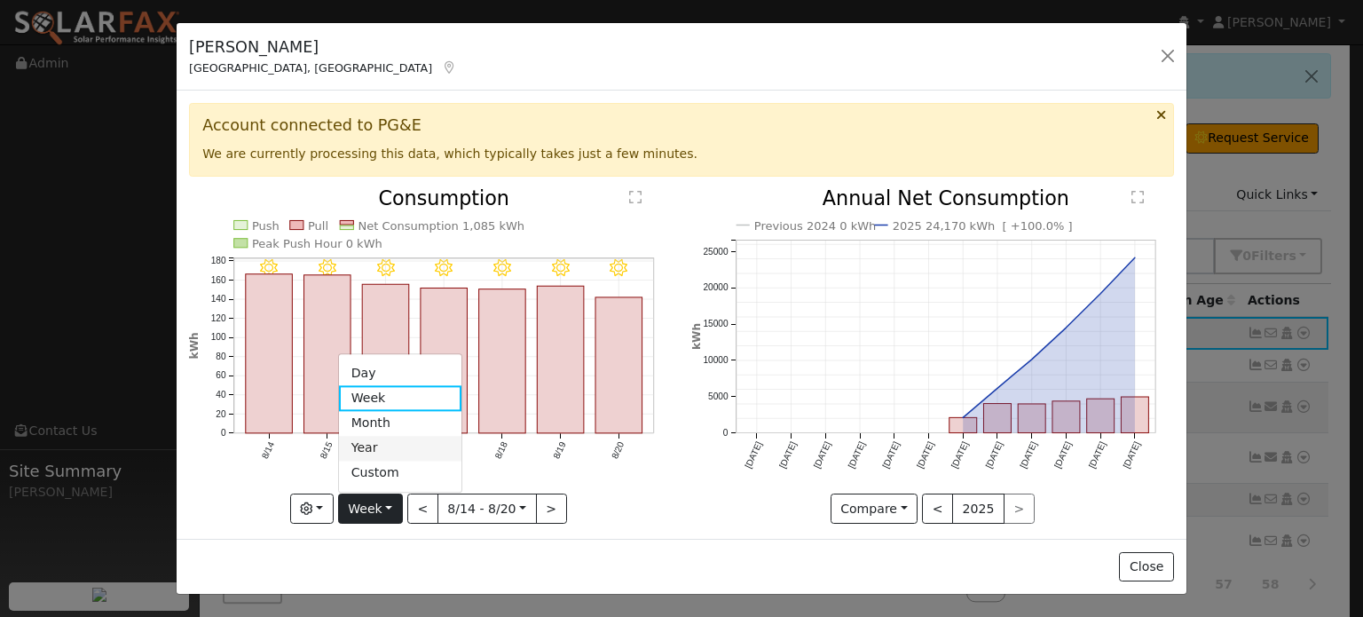
click at [373, 439] on link "Year" at bounding box center [400, 448] width 123 height 25
type input "2024-08-01"
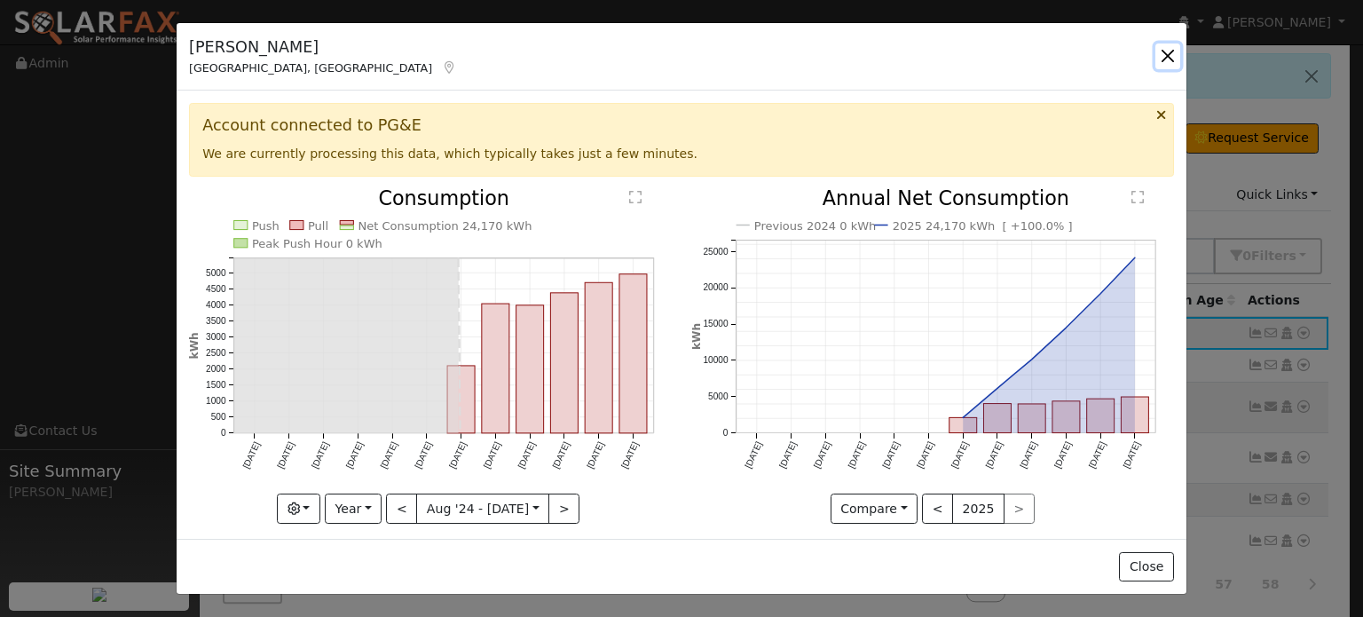
click at [1170, 61] on button "button" at bounding box center [1167, 55] width 25 height 25
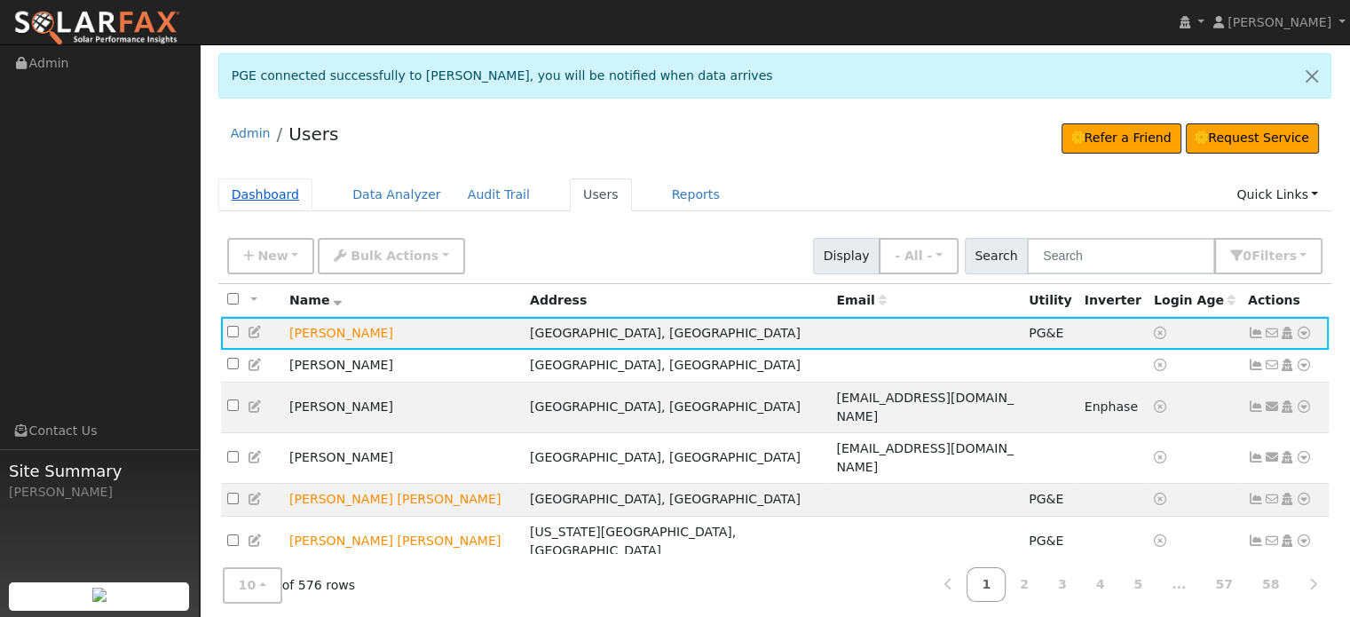
click at [252, 190] on link "Dashboard" at bounding box center [265, 194] width 95 height 33
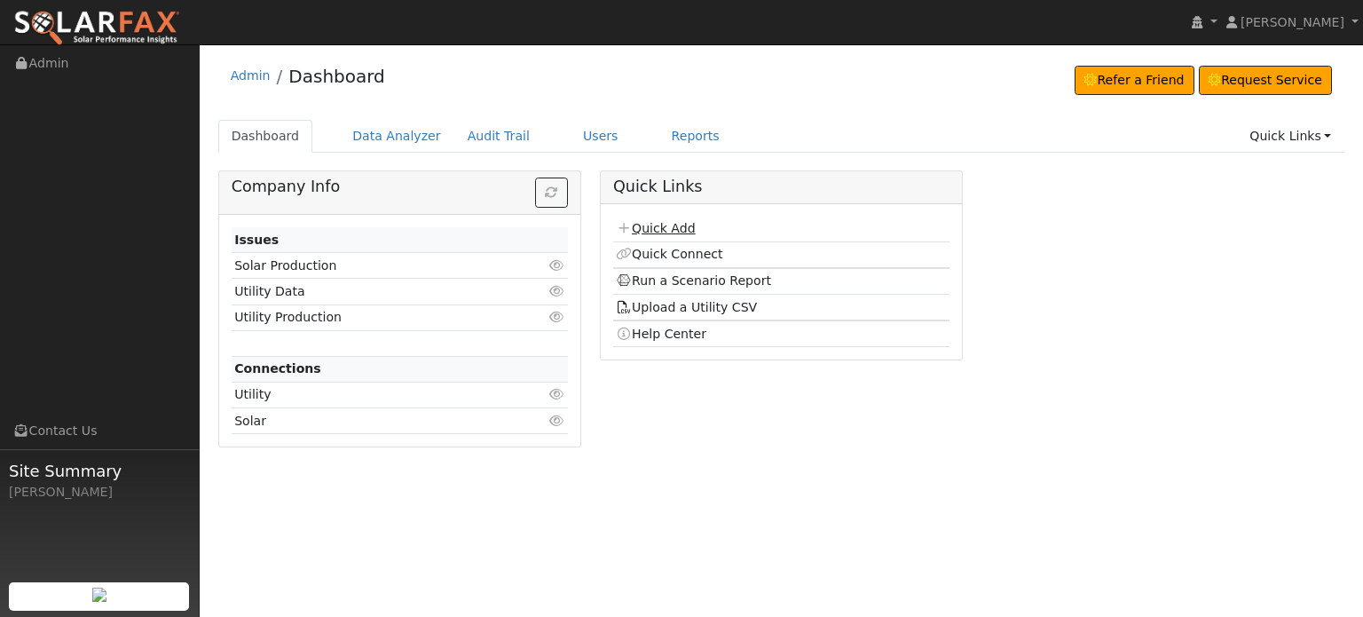
click at [654, 230] on link "Quick Add" at bounding box center [655, 228] width 79 height 14
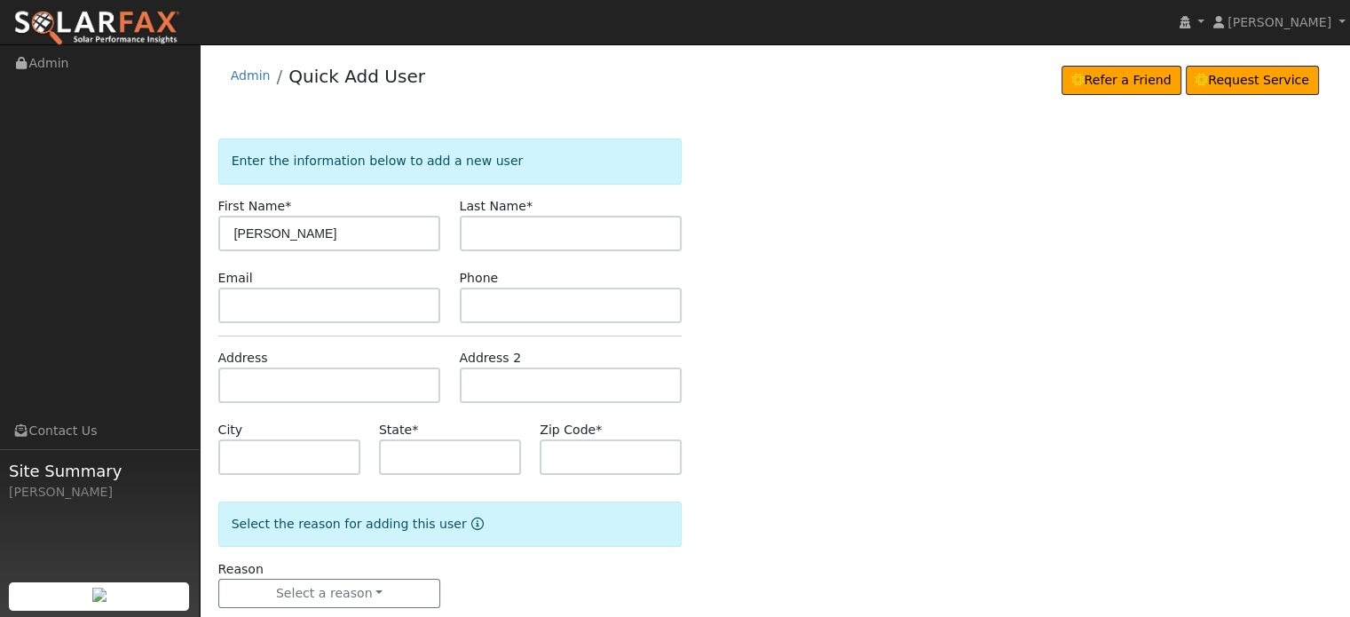
type input "[PERSON_NAME]"
type input "D"
type input "Sidhu (meter #2)"
click at [246, 382] on input "text" at bounding box center [329, 384] width 223 height 35
click at [237, 382] on input "text" at bounding box center [329, 384] width 223 height 35
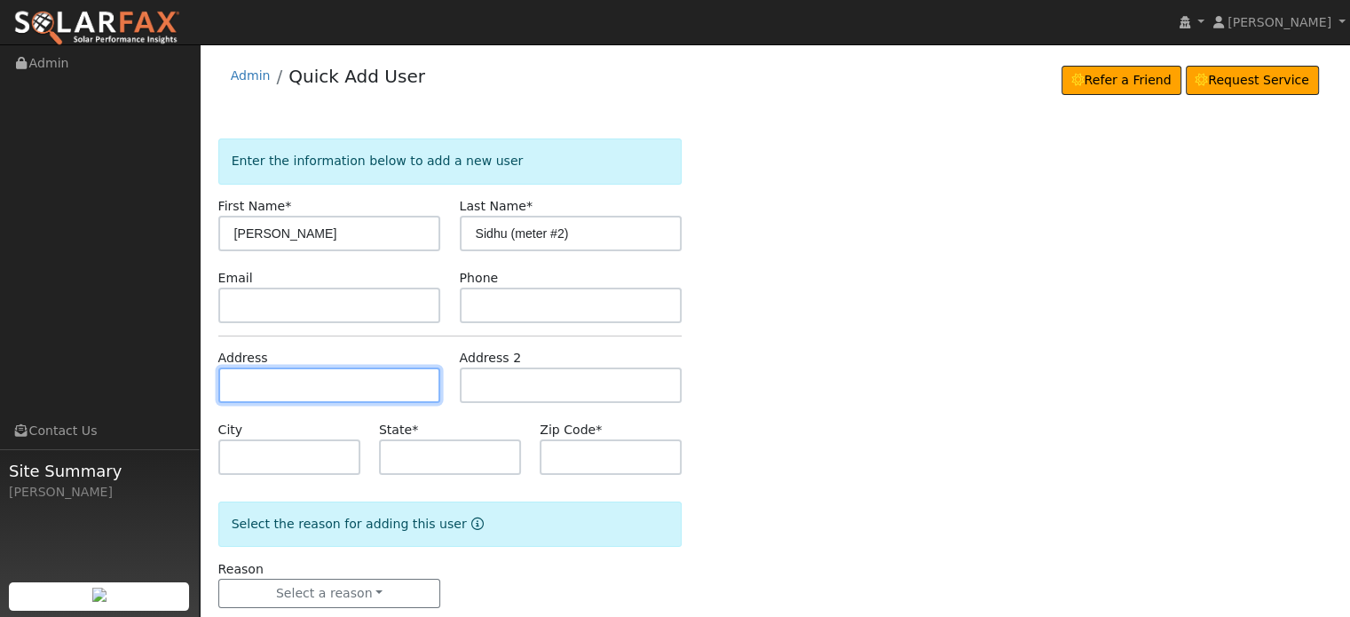
paste input "[STREET_ADDRESS]"
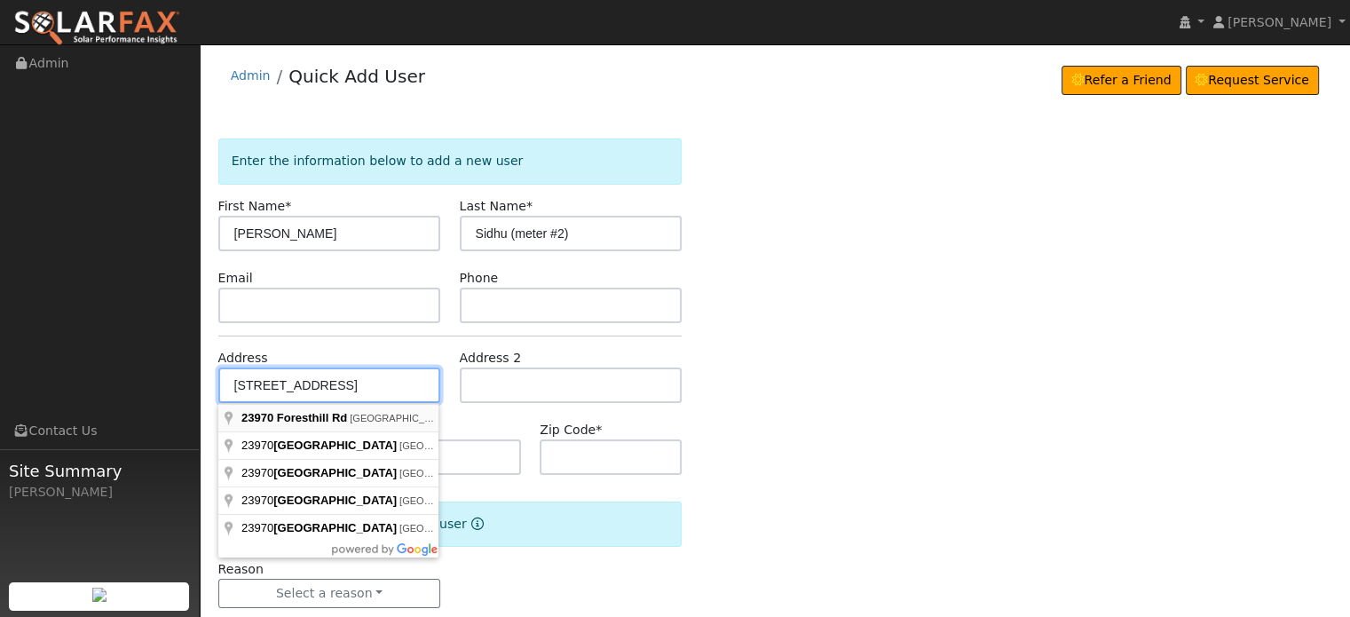
type input "[STREET_ADDRESS]"
type input "Foresthill"
type input "CA"
type input "95631"
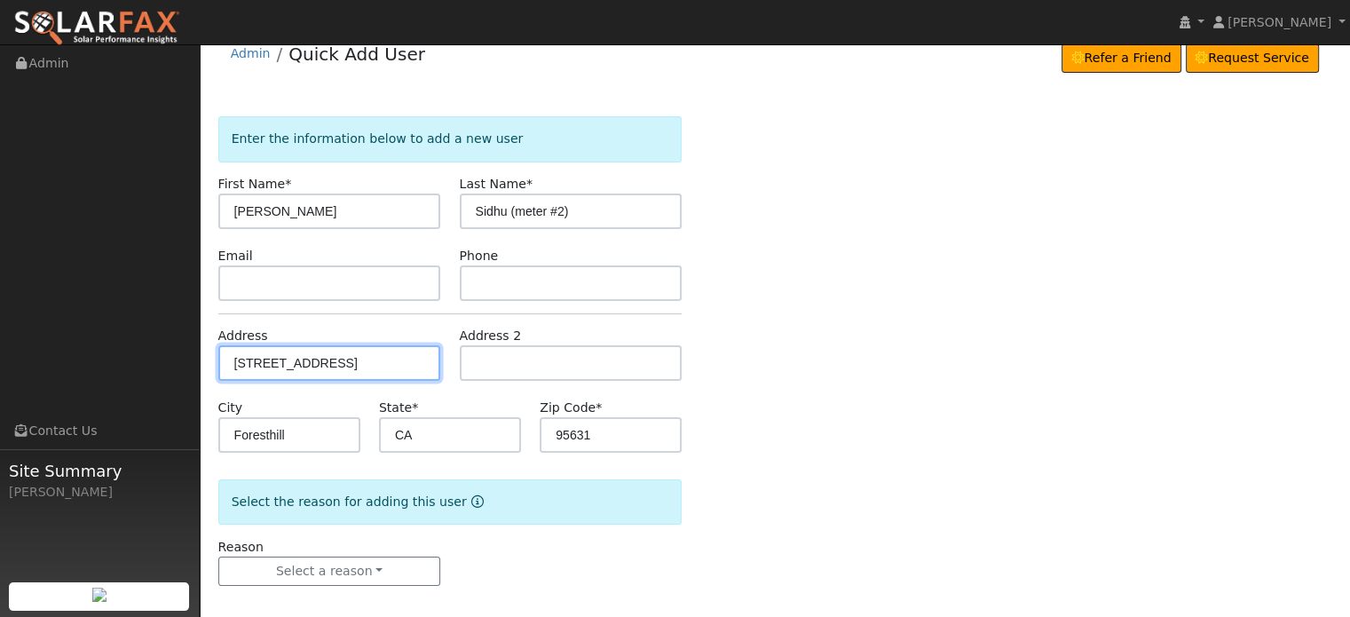
scroll to position [35, 0]
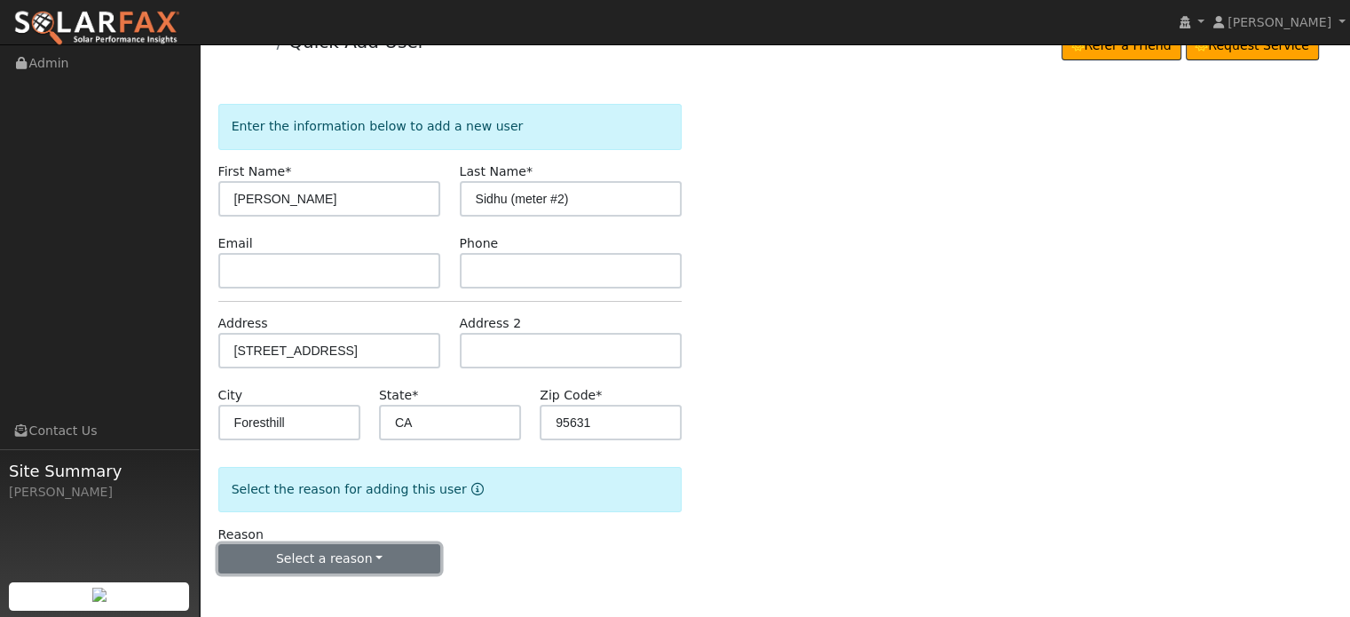
click at [321, 557] on button "Select a reason" at bounding box center [329, 559] width 223 height 30
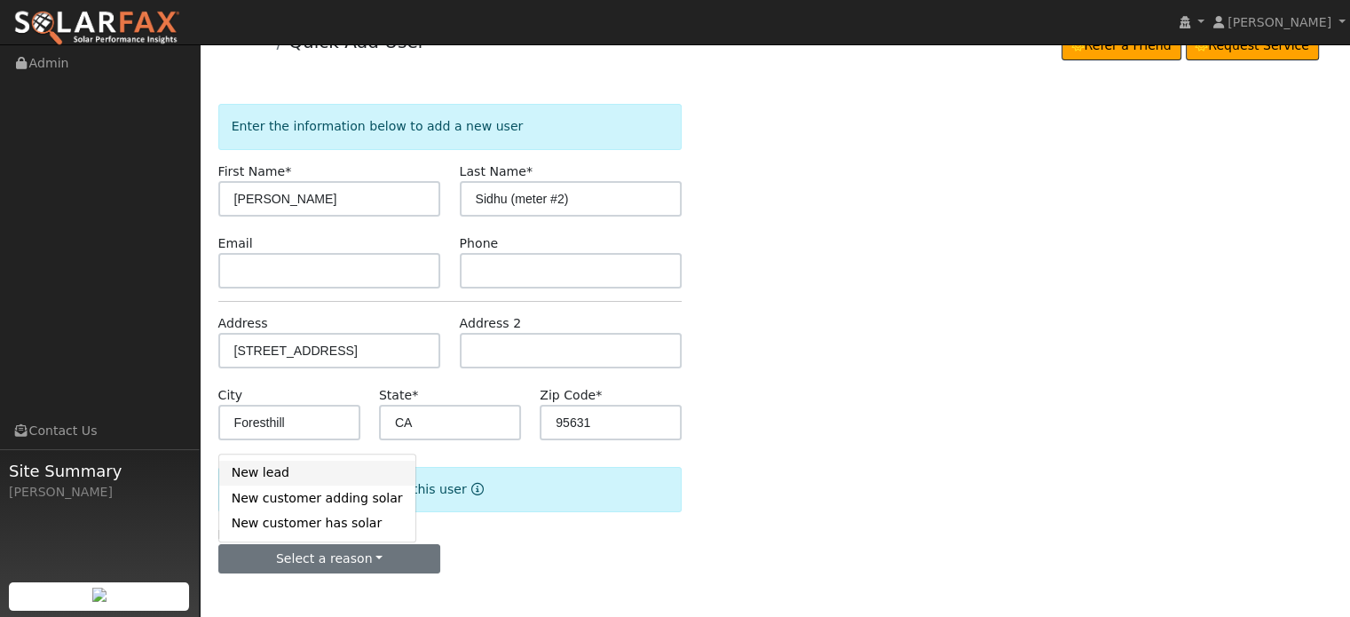
click at [254, 472] on link "New lead" at bounding box center [317, 473] width 196 height 25
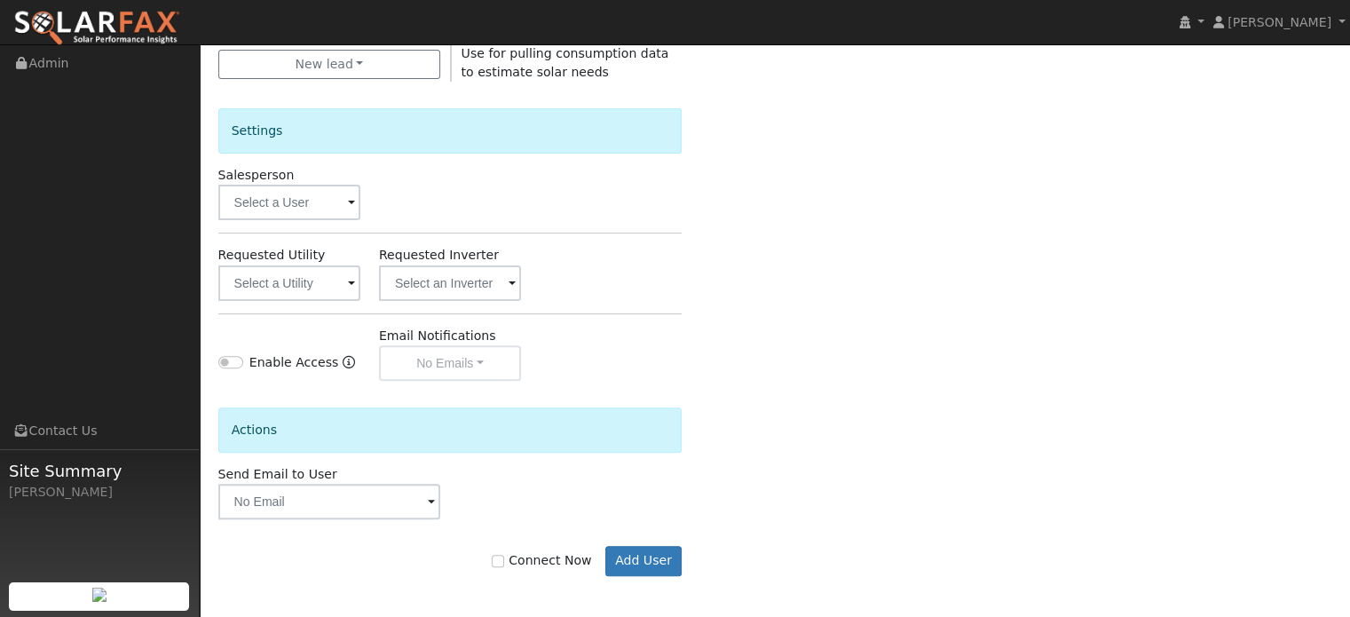
scroll to position [530, 0]
click at [303, 285] on input "text" at bounding box center [289, 281] width 142 height 35
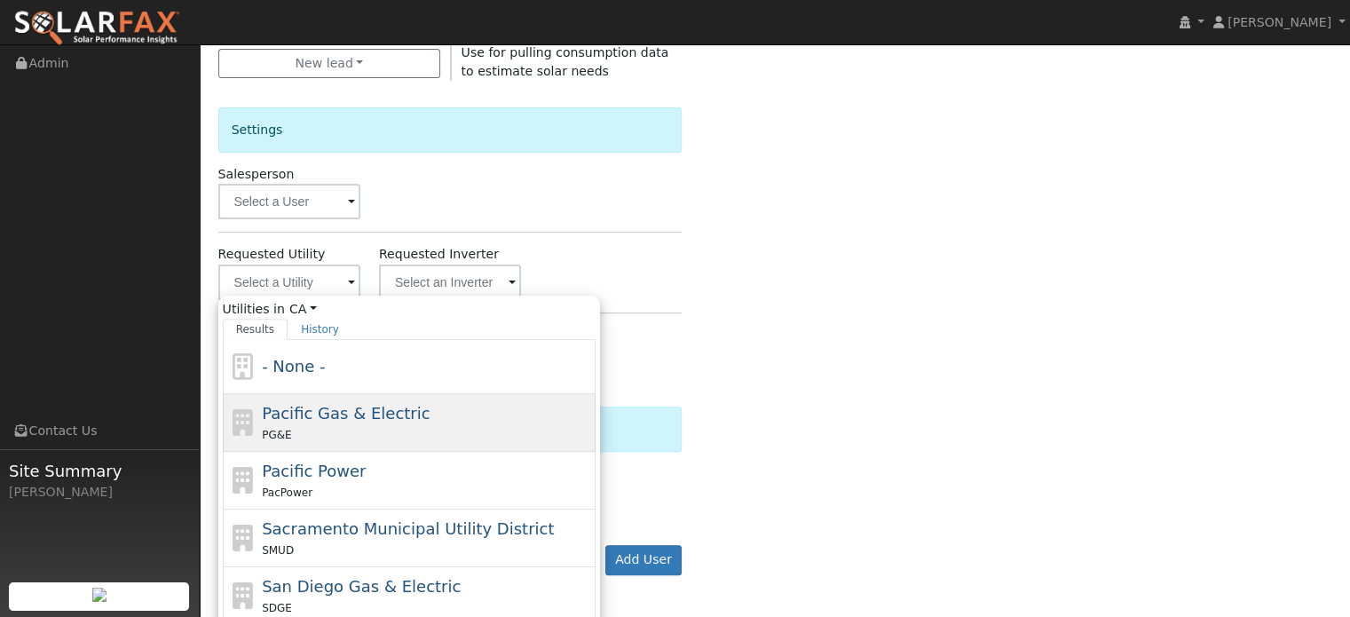
click at [282, 429] on span "PG&E" at bounding box center [276, 435] width 29 height 12
type input "Pacific Gas & Electric"
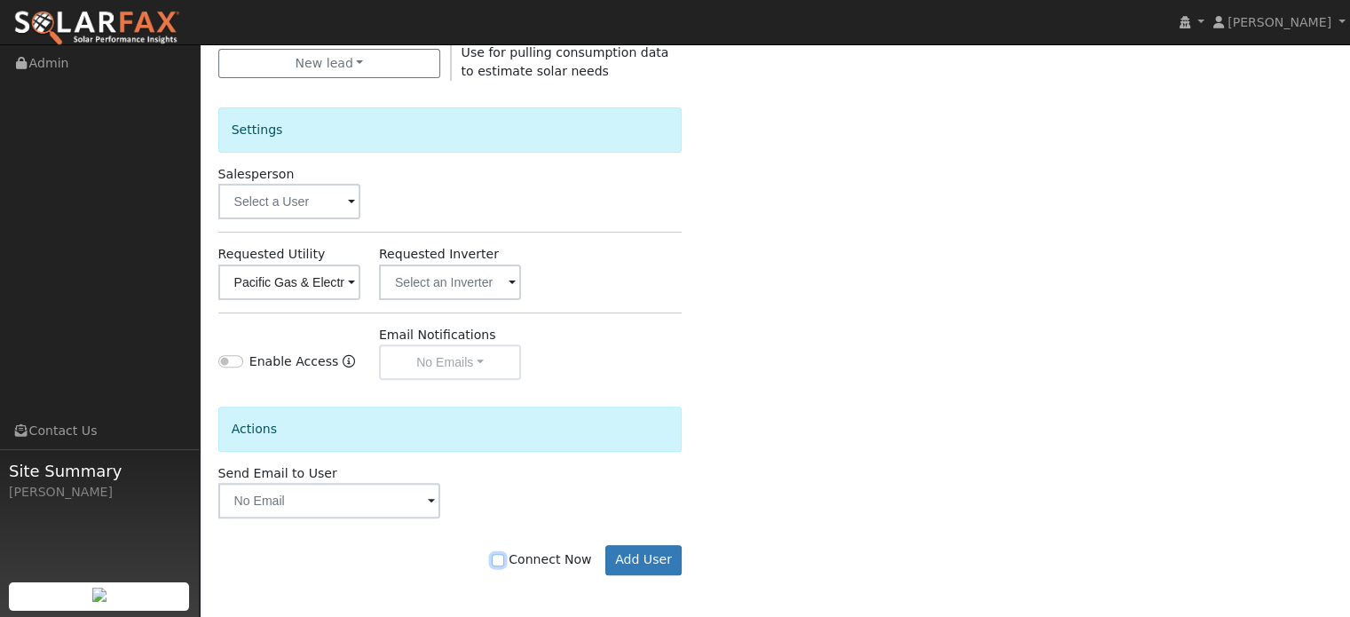
click at [504, 561] on input "Connect Now" at bounding box center [498, 560] width 12 height 12
checkbox input "true"
click at [642, 556] on button "Add User" at bounding box center [643, 560] width 77 height 30
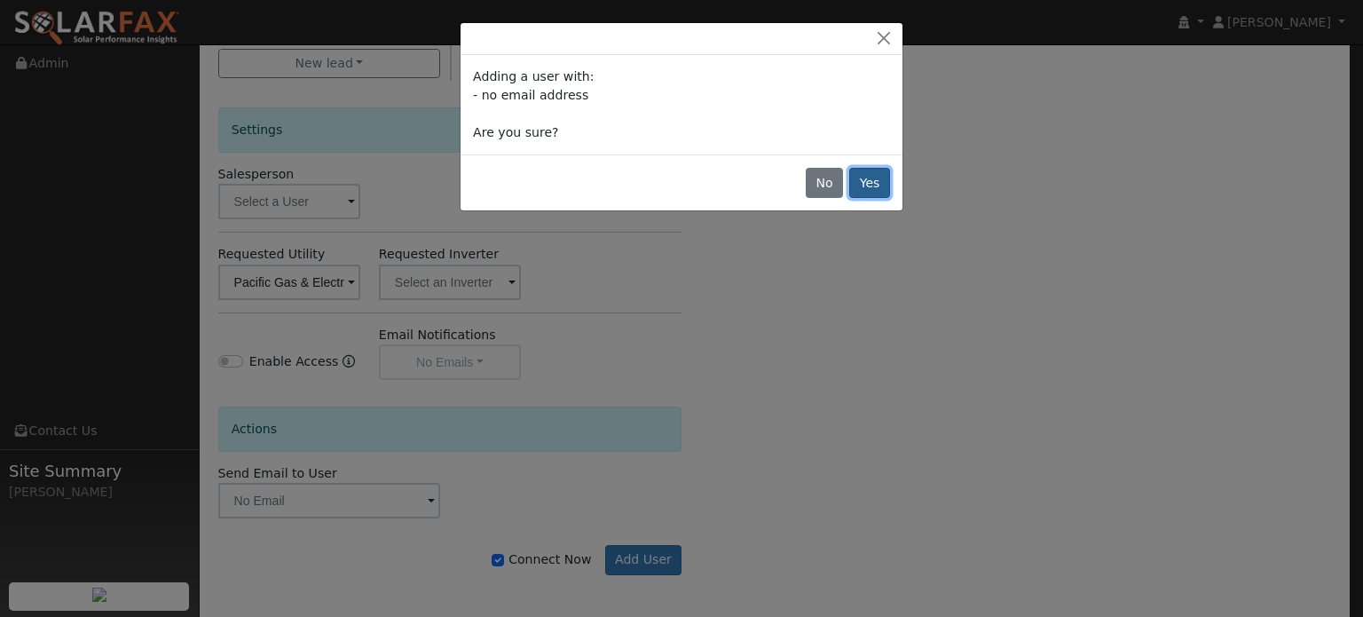
click at [880, 185] on button "Yes" at bounding box center [869, 183] width 41 height 30
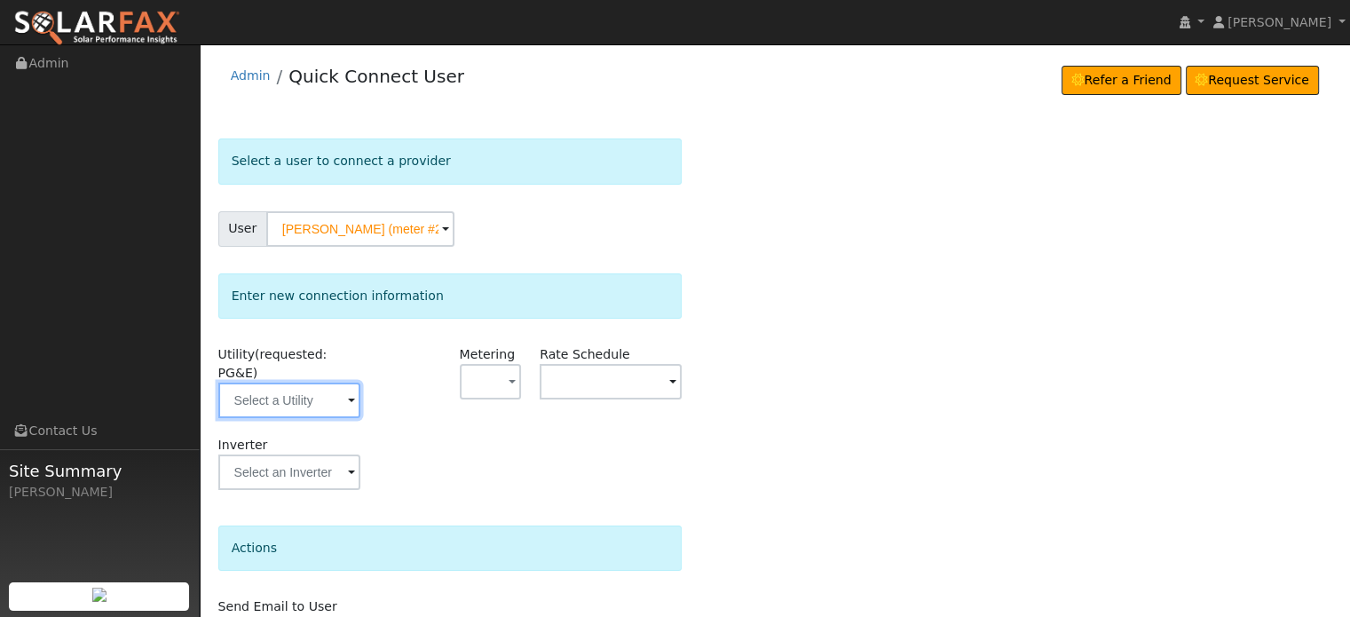
click at [282, 393] on input "text" at bounding box center [289, 399] width 142 height 35
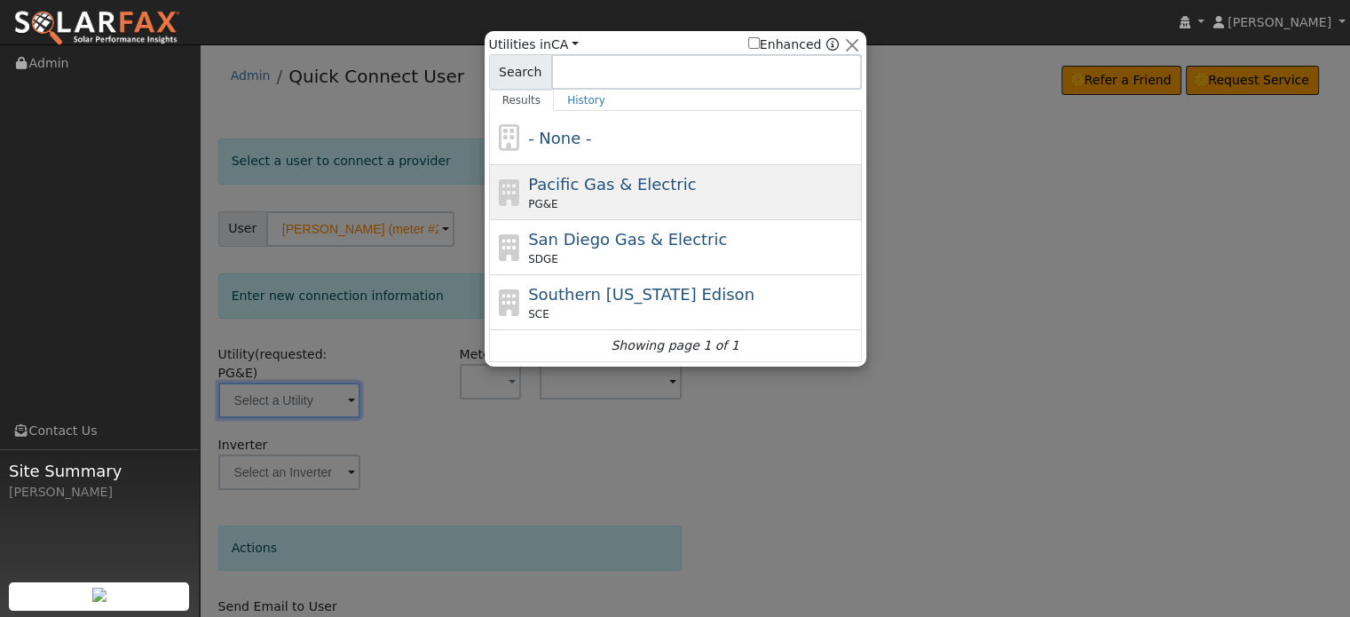
click at [580, 202] on div "PG&E" at bounding box center [692, 204] width 329 height 16
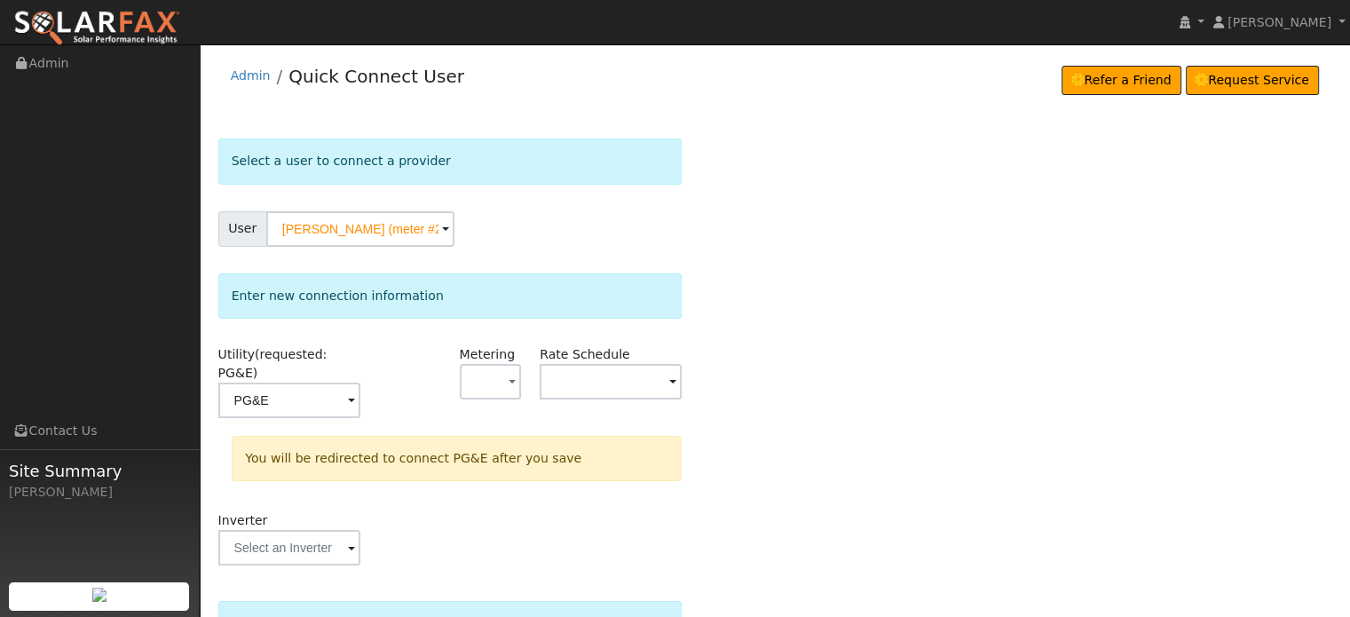
type input "PG&E"
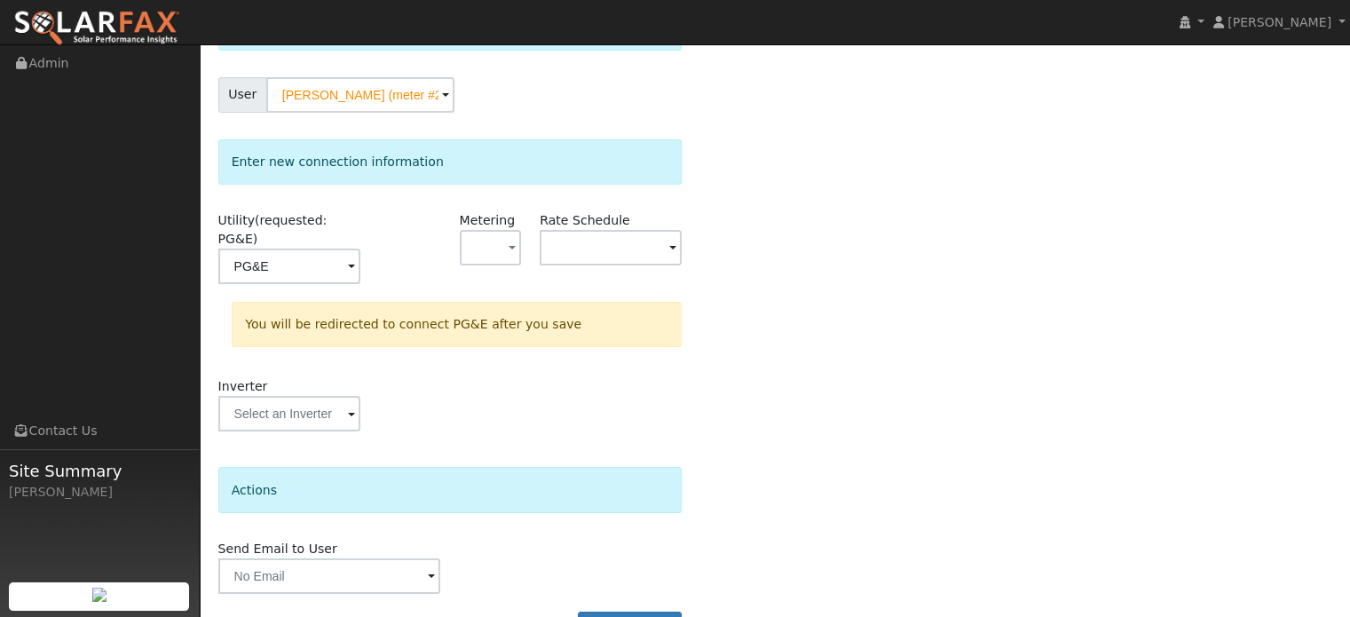
scroll to position [164, 0]
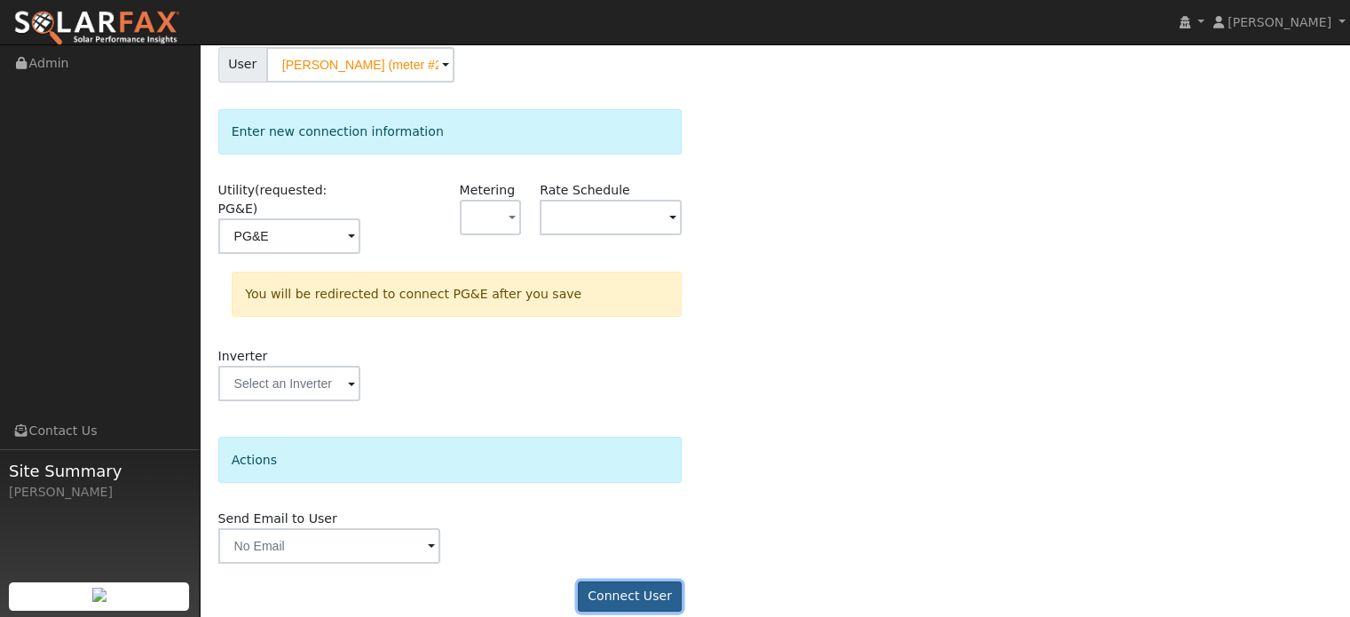
click at [642, 581] on button "Connect User" at bounding box center [630, 596] width 105 height 30
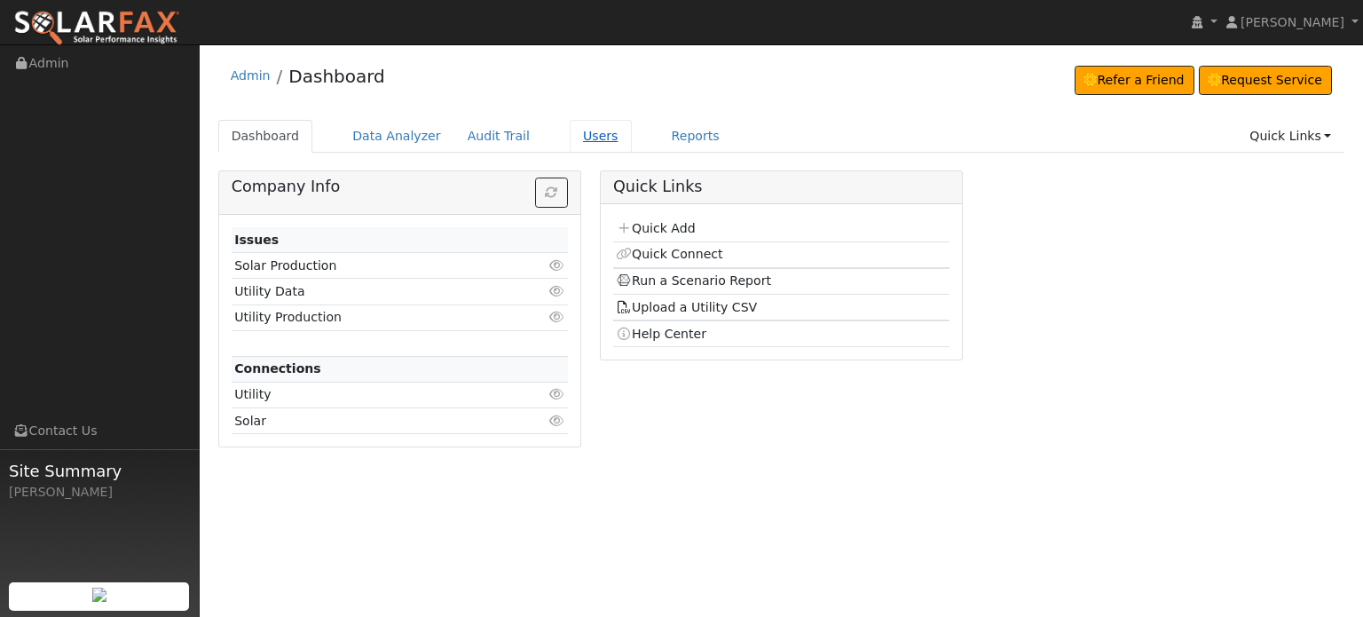
click at [579, 138] on link "Users" at bounding box center [601, 136] width 62 height 33
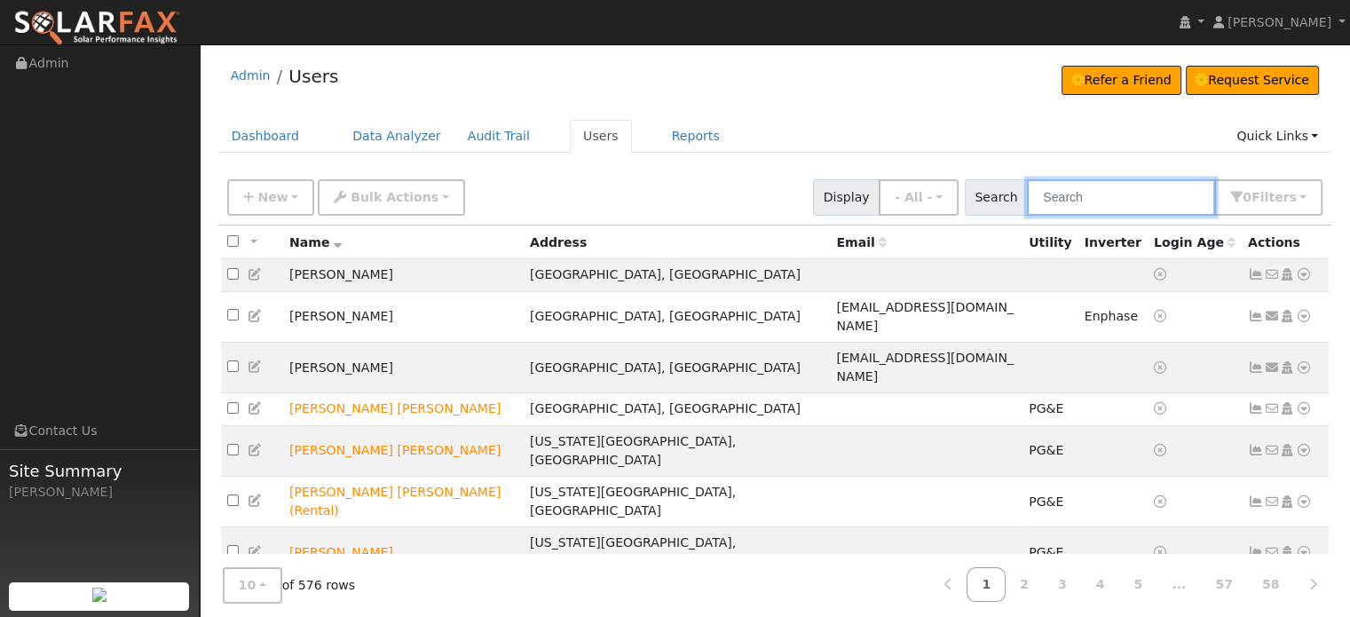
click at [1104, 197] on input "text" at bounding box center [1121, 197] width 188 height 36
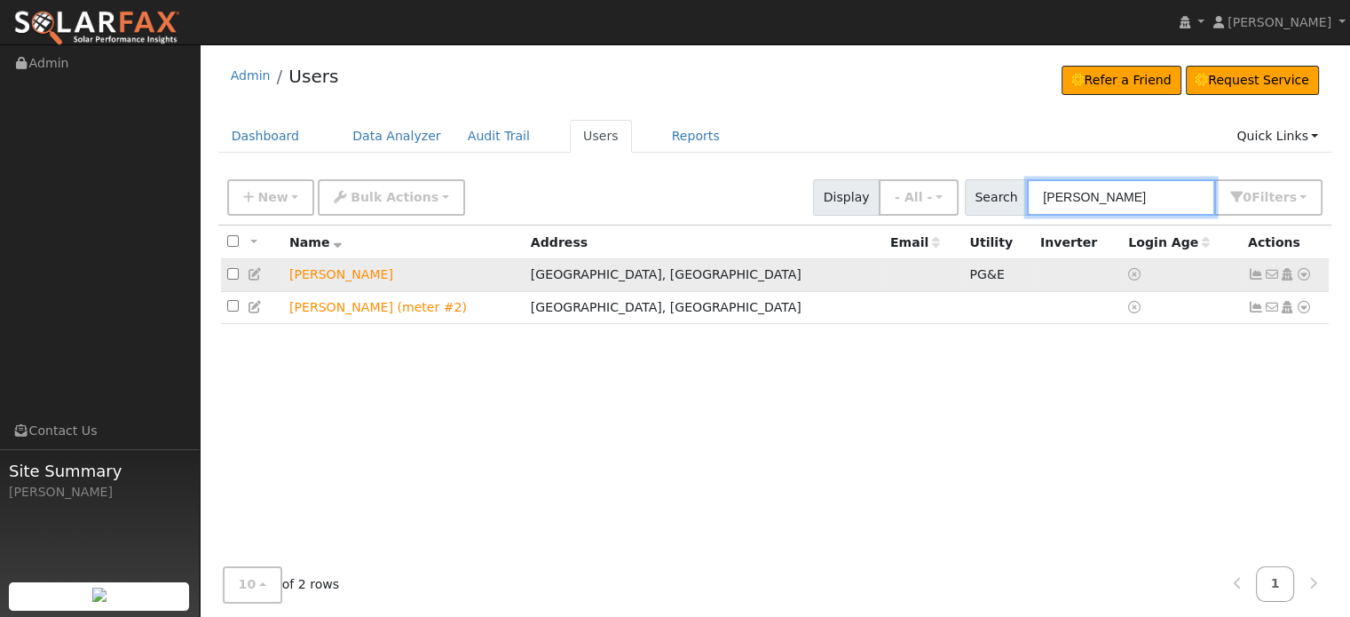
type input "dodi"
click at [1257, 272] on icon at bounding box center [1256, 274] width 16 height 12
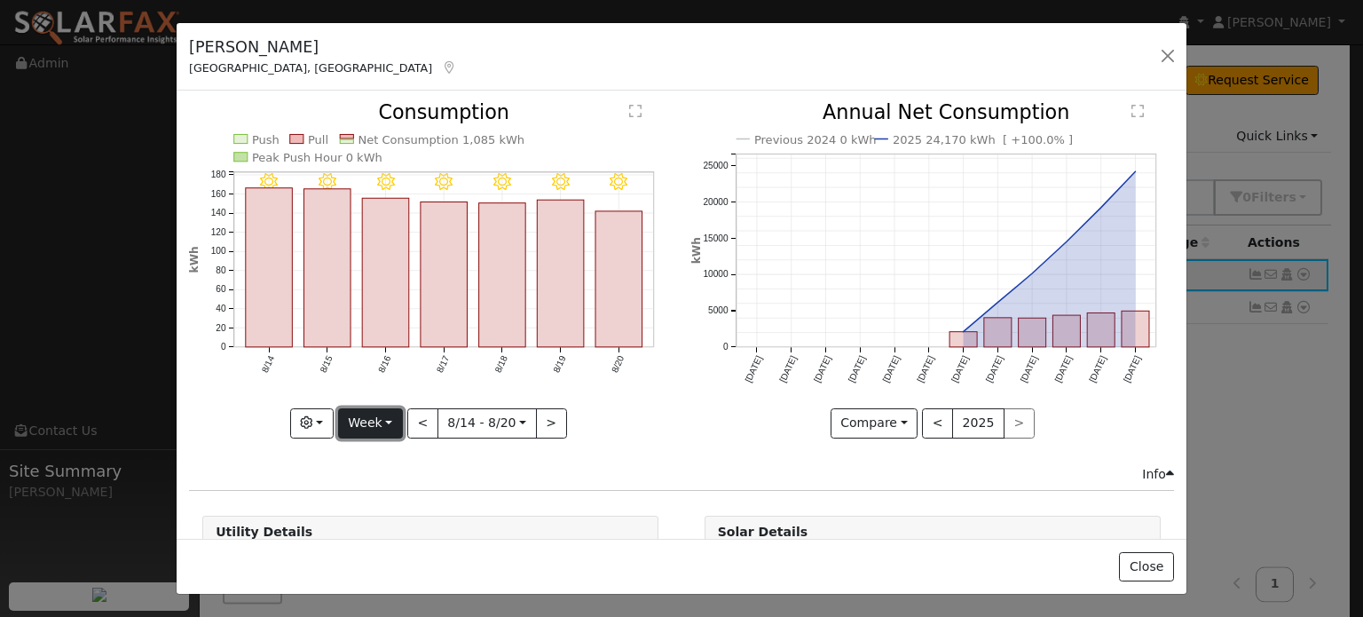
click at [390, 412] on button "Week" at bounding box center [370, 423] width 65 height 30
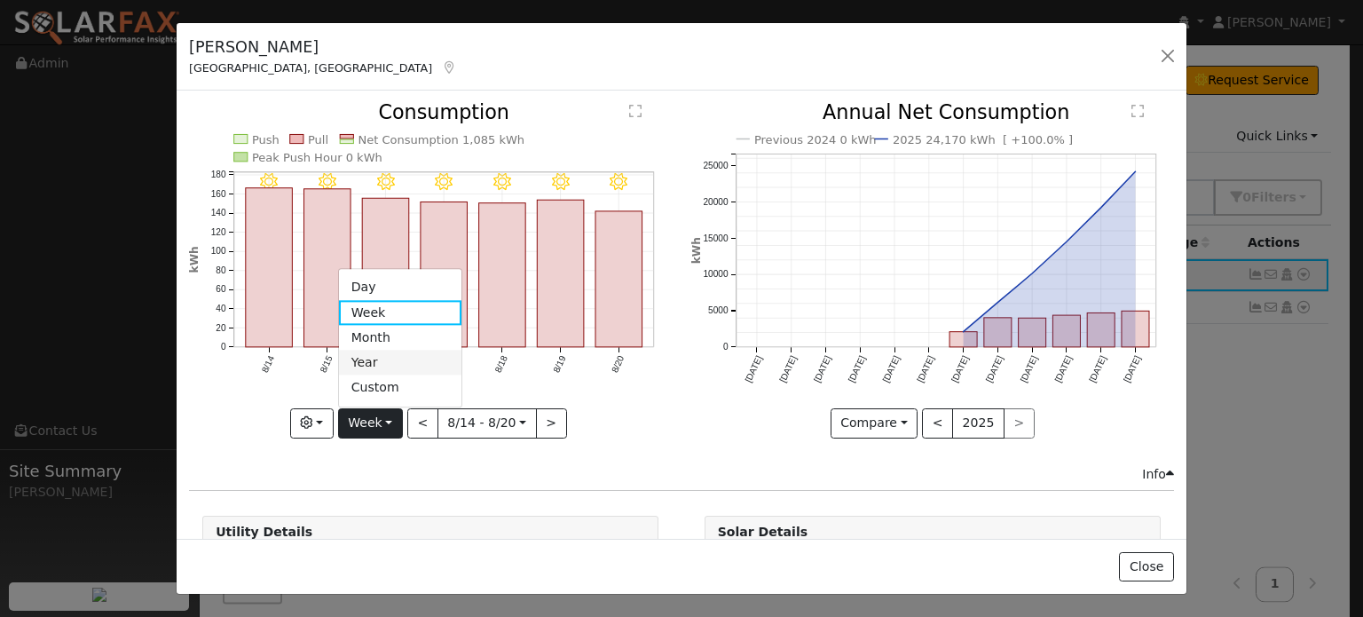
click at [373, 361] on link "Year" at bounding box center [400, 363] width 123 height 25
type input "2024-08-01"
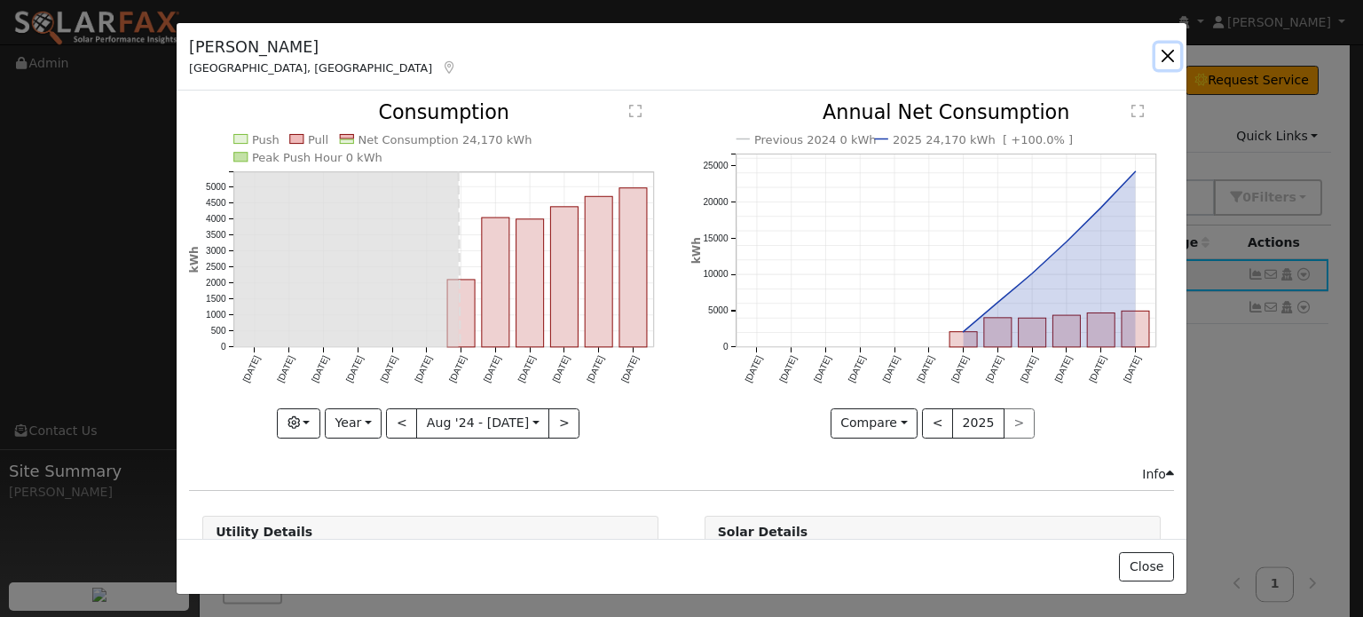
click at [1162, 57] on button "button" at bounding box center [1167, 55] width 25 height 25
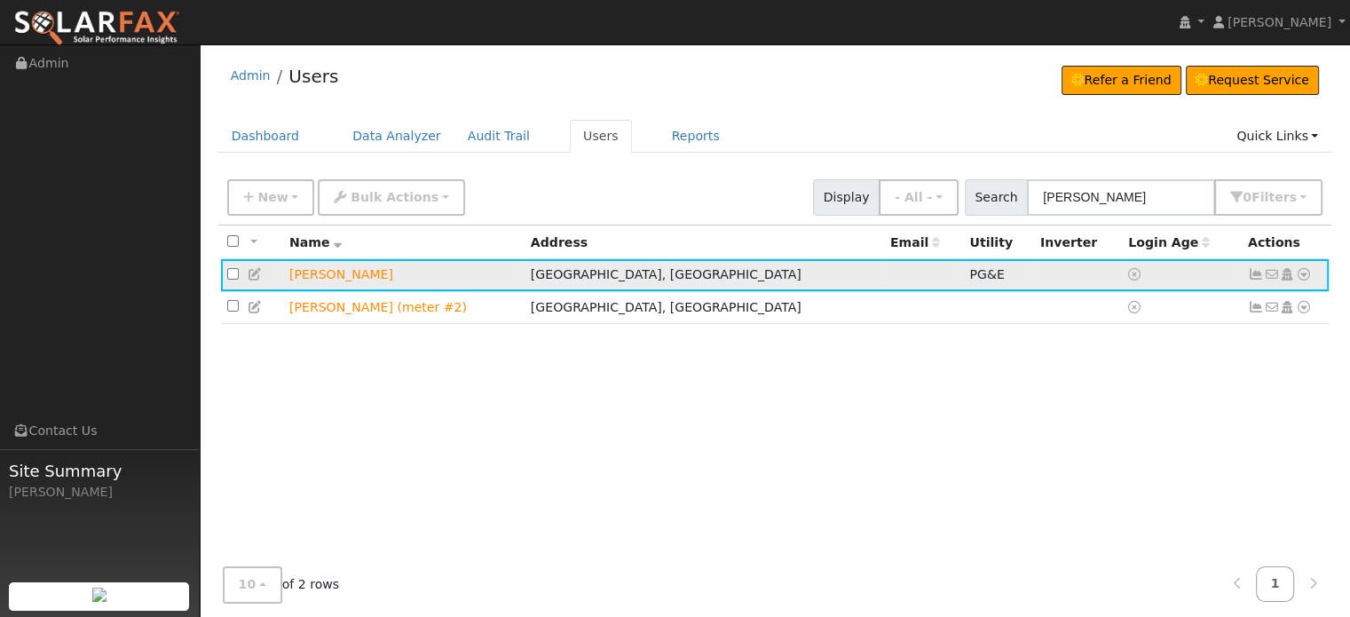
click at [1260, 278] on icon at bounding box center [1256, 274] width 16 height 12
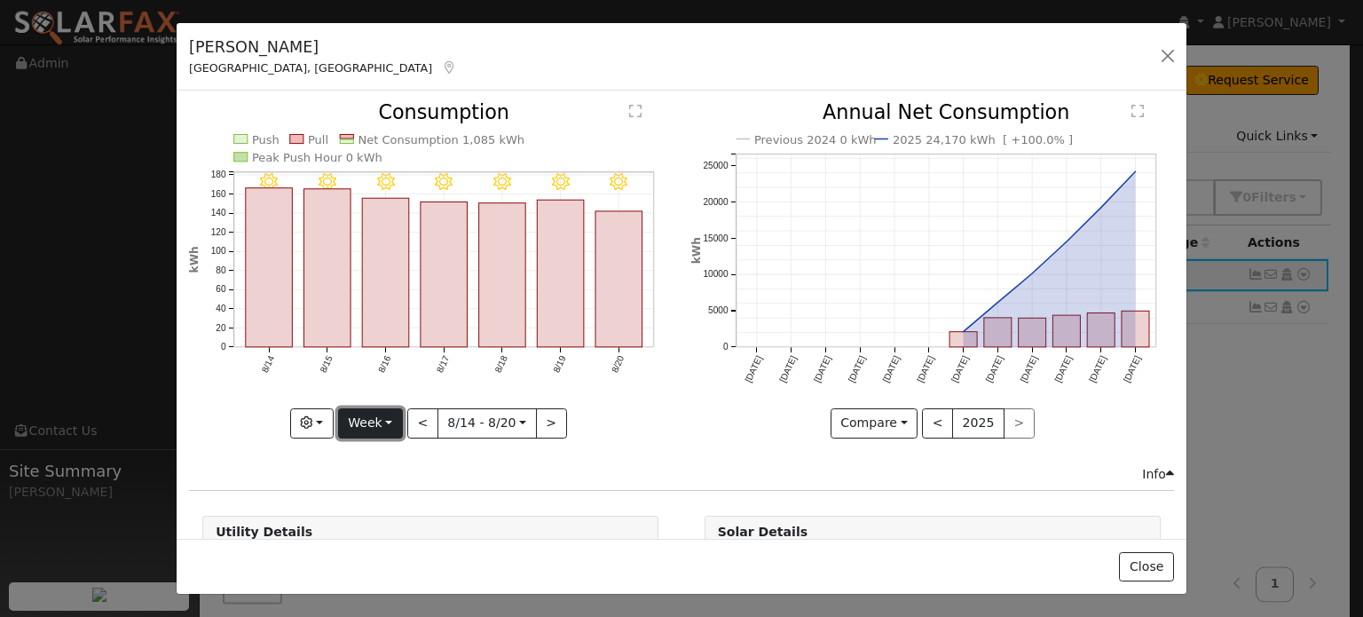
click at [391, 414] on button "Week" at bounding box center [370, 423] width 65 height 30
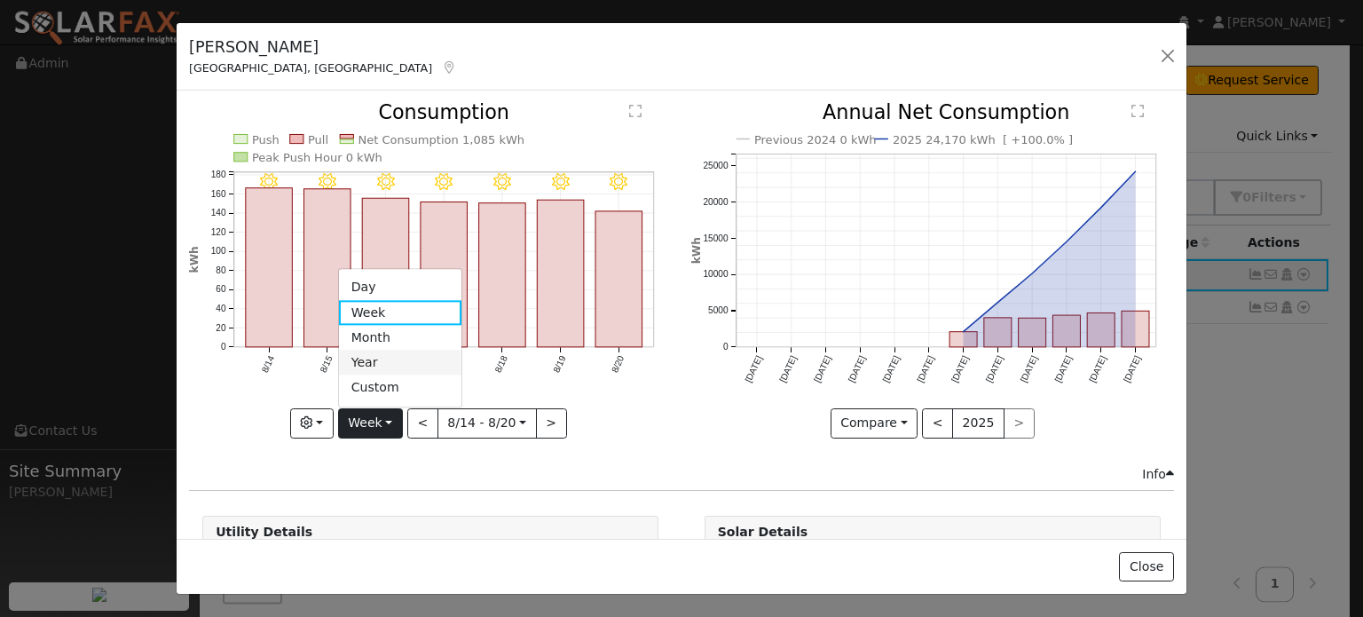
click at [373, 359] on link "Year" at bounding box center [400, 363] width 123 height 25
type input "2024-08-01"
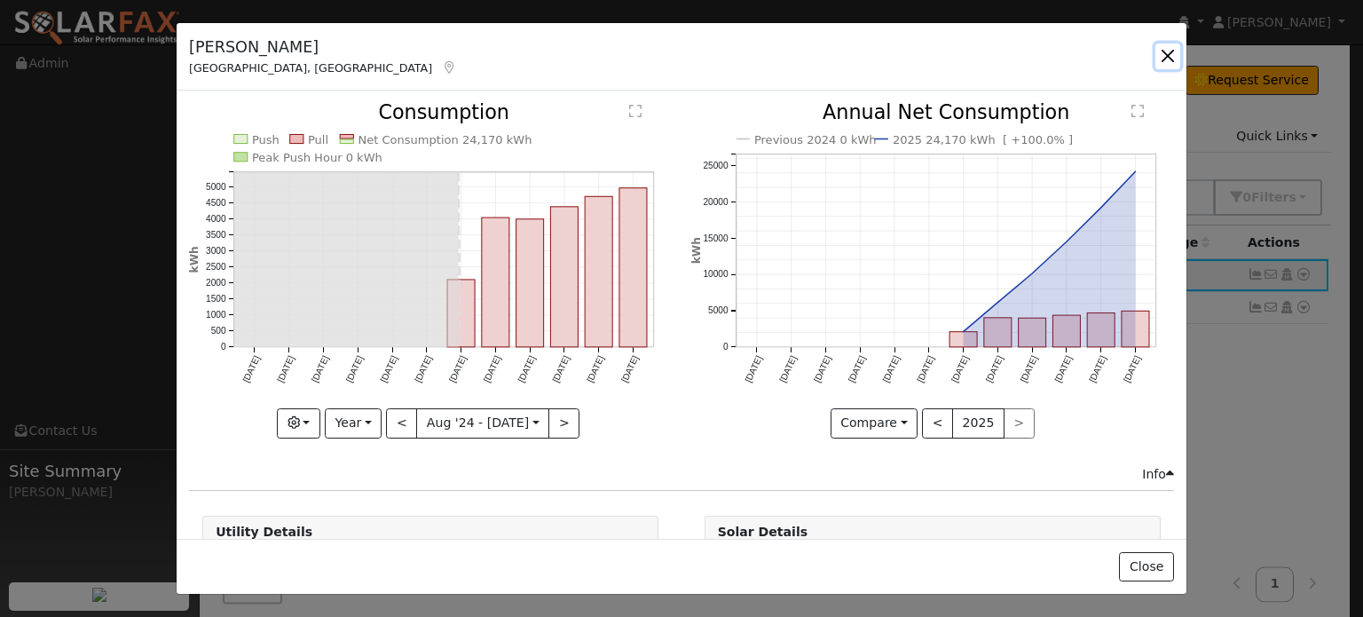
click at [1169, 53] on button "button" at bounding box center [1167, 55] width 25 height 25
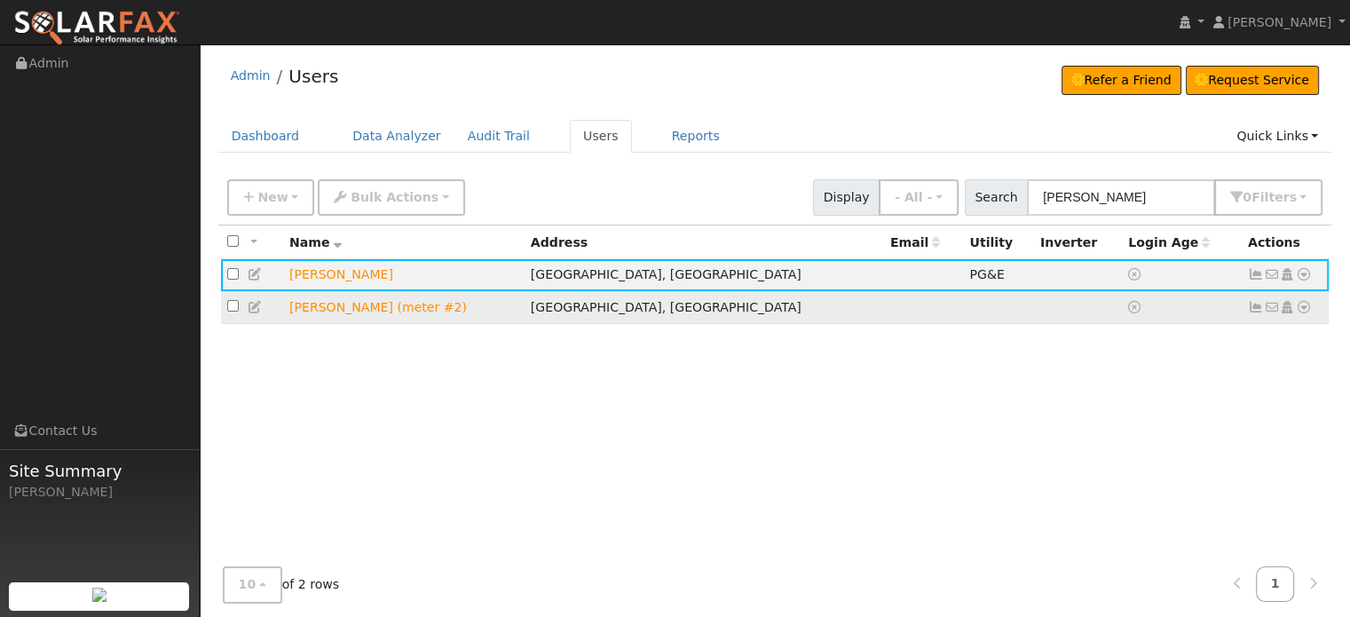
click at [1254, 309] on icon at bounding box center [1256, 307] width 16 height 12
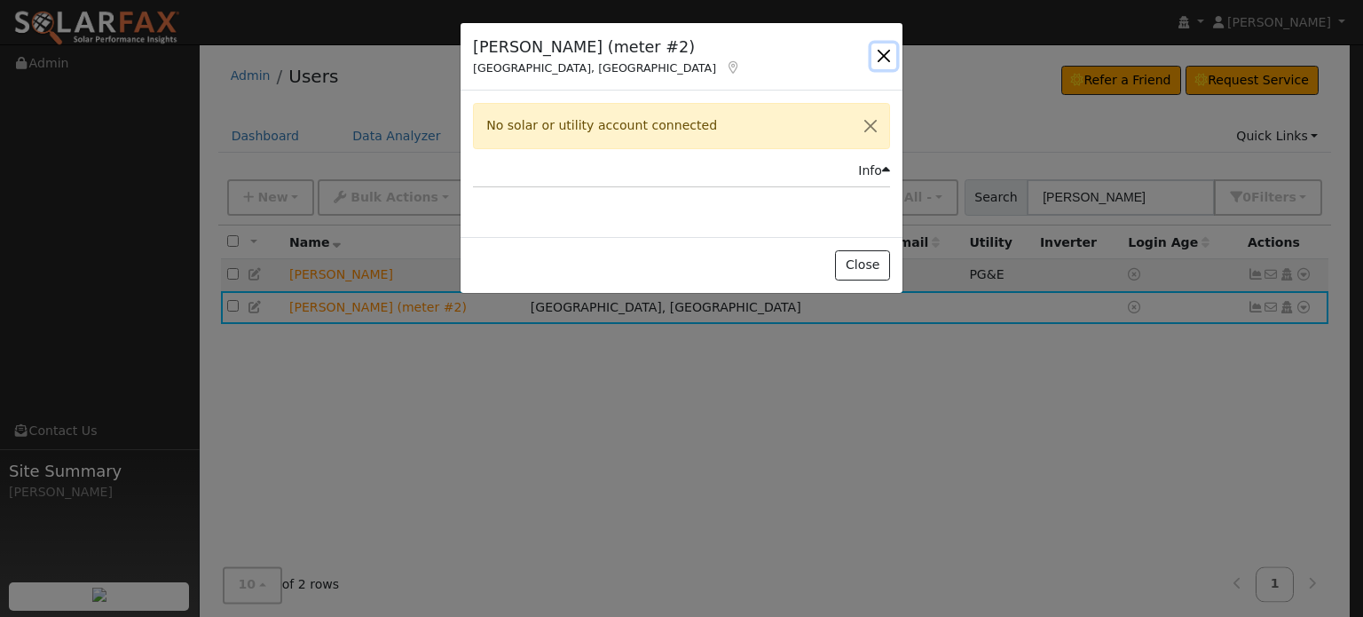
click at [885, 59] on button "button" at bounding box center [883, 55] width 25 height 25
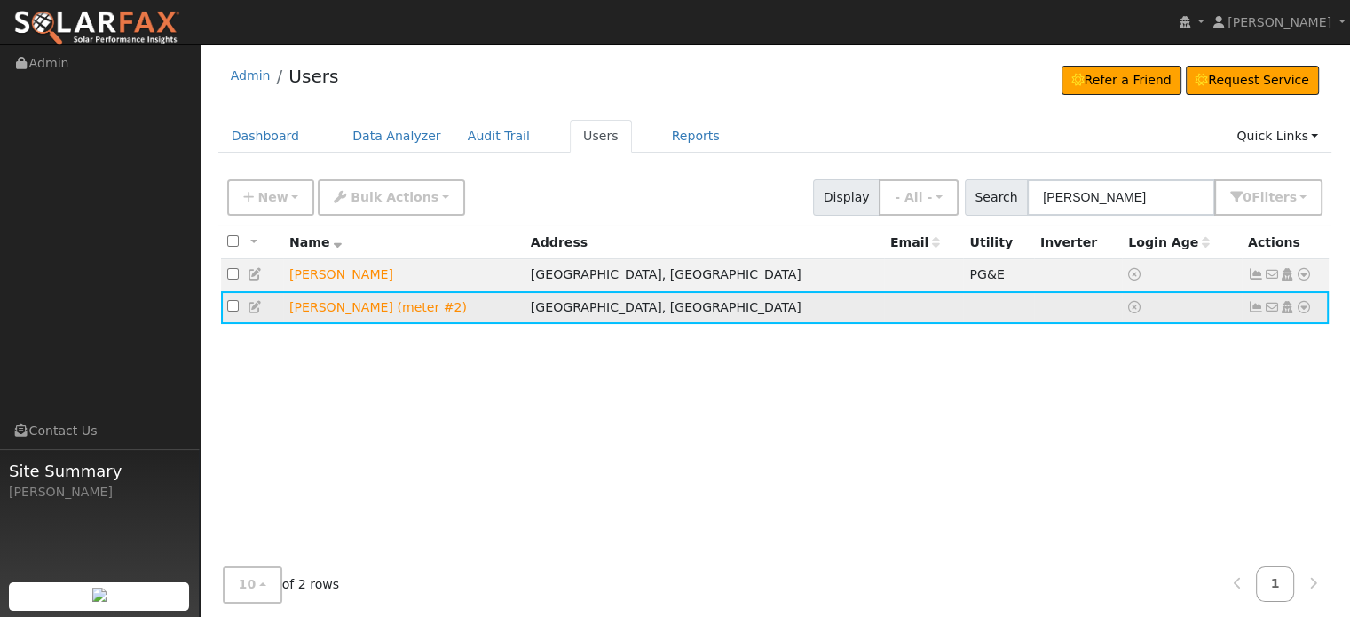
click at [1303, 310] on icon at bounding box center [1304, 307] width 16 height 12
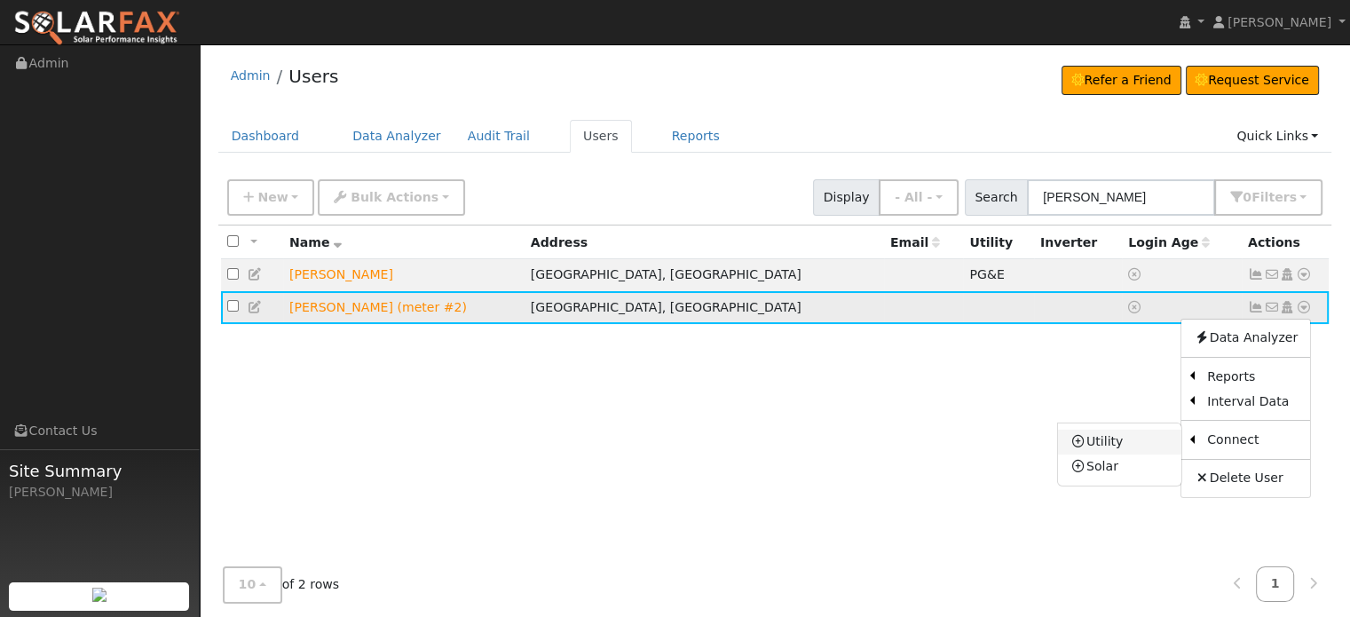
click at [1106, 437] on link "Utility" at bounding box center [1119, 442] width 123 height 25
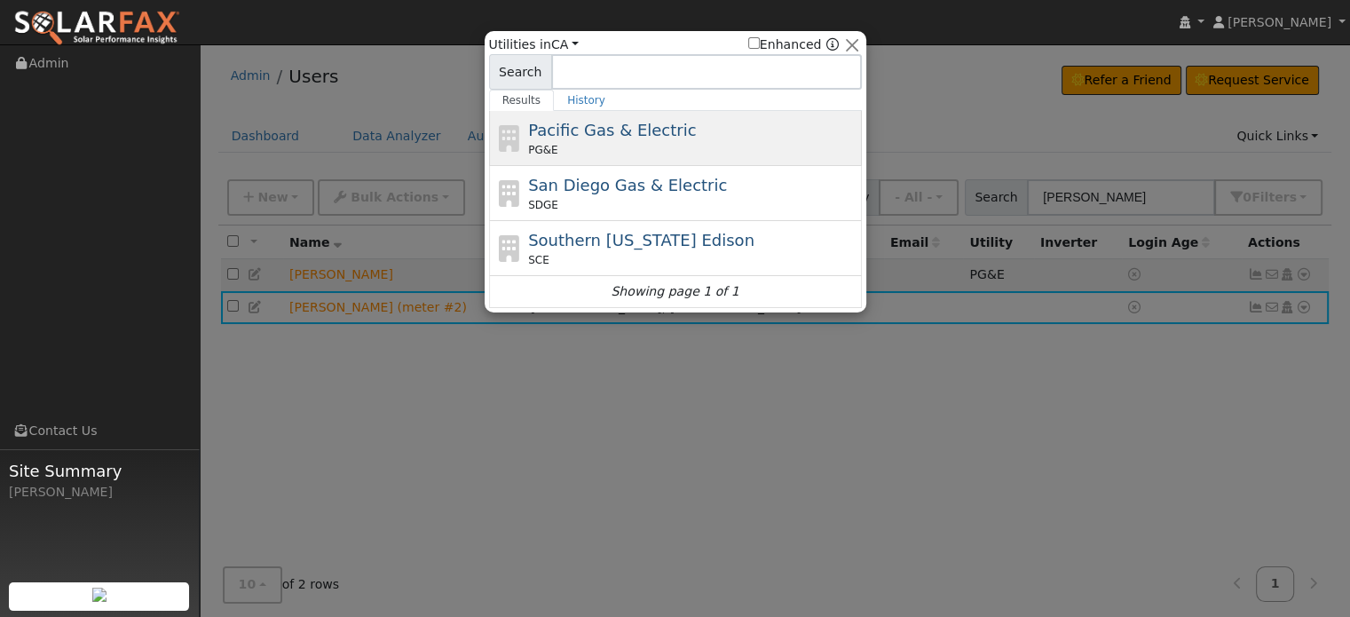
click at [616, 144] on div "PG&E" at bounding box center [692, 150] width 329 height 16
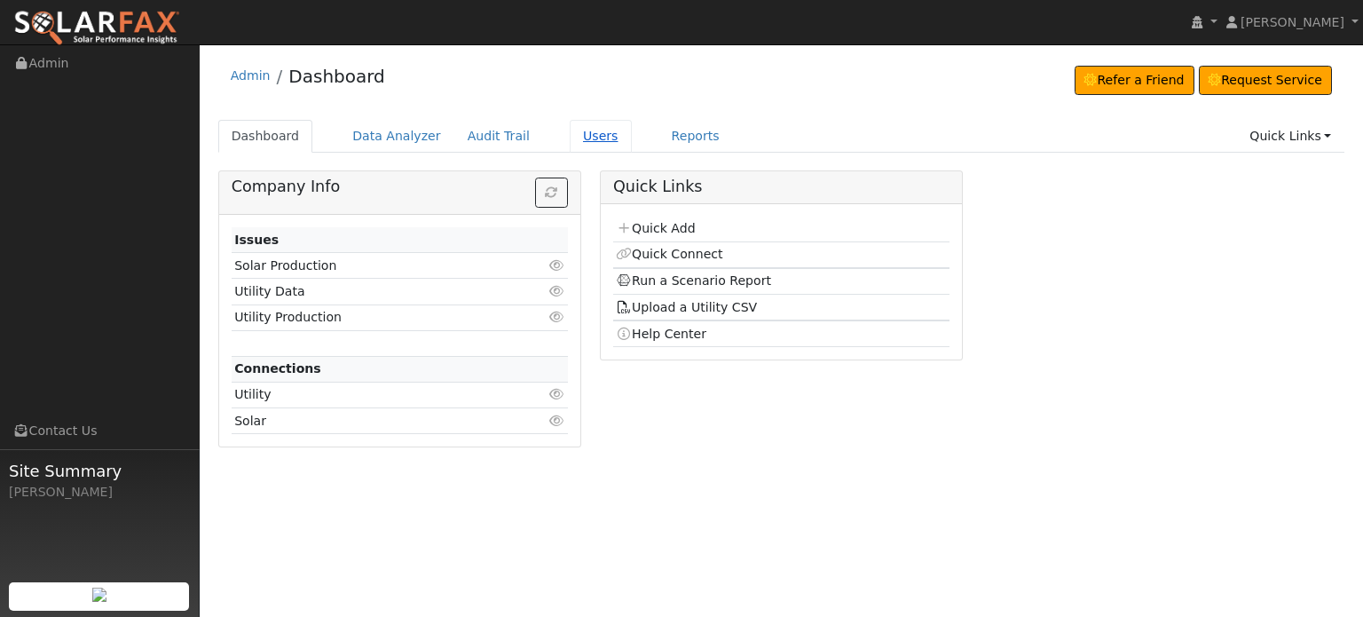
click at [574, 132] on link "Users" at bounding box center [601, 136] width 62 height 33
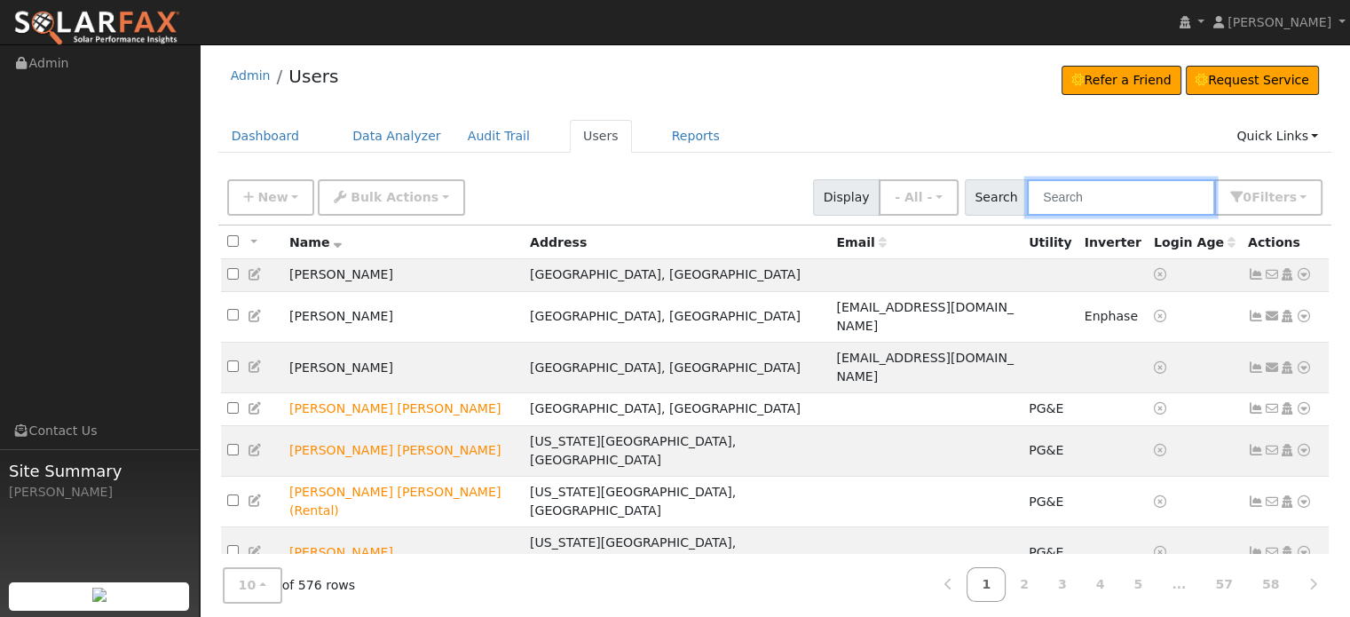
click at [1155, 193] on input "text" at bounding box center [1121, 197] width 188 height 36
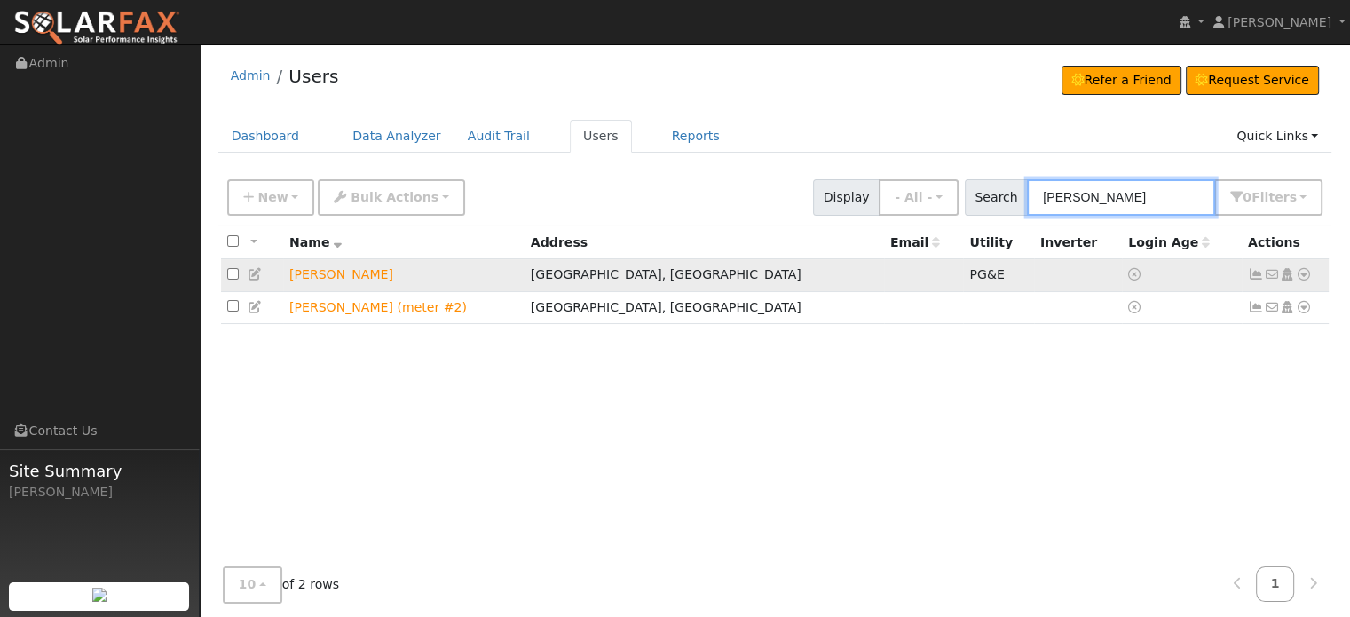
type input "[PERSON_NAME]"
click at [1302, 274] on icon at bounding box center [1304, 274] width 16 height 12
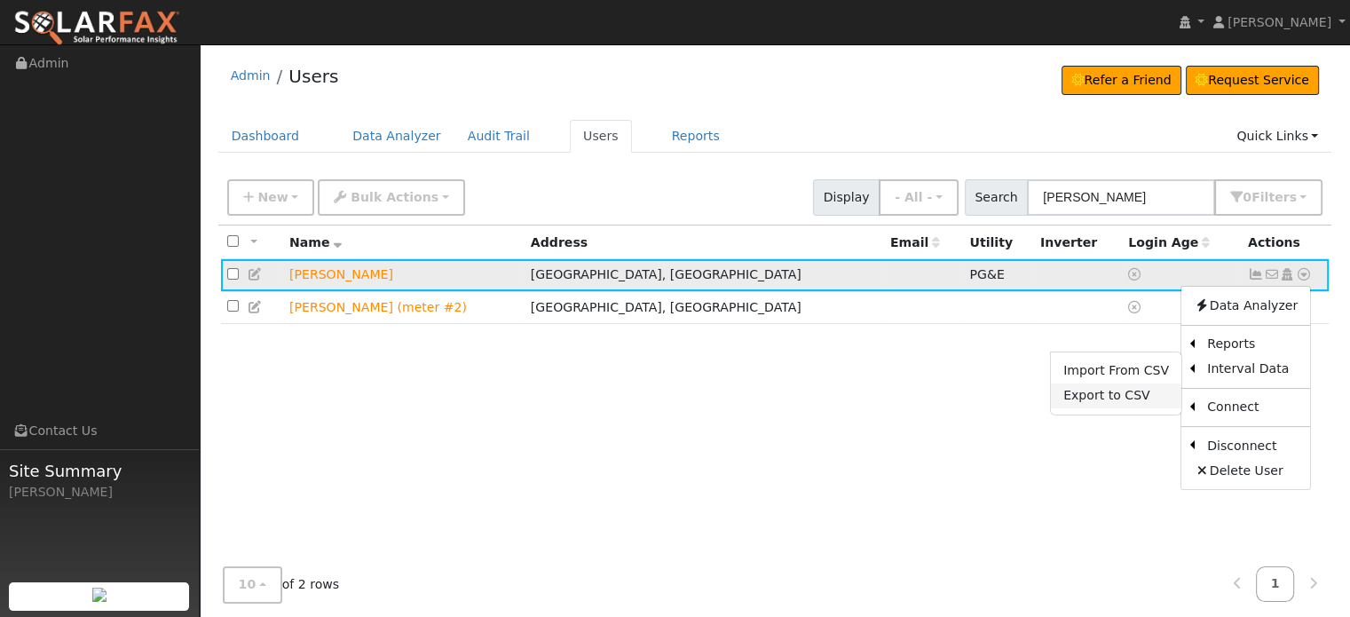
click at [1104, 397] on link "Export to CSV" at bounding box center [1116, 395] width 130 height 25
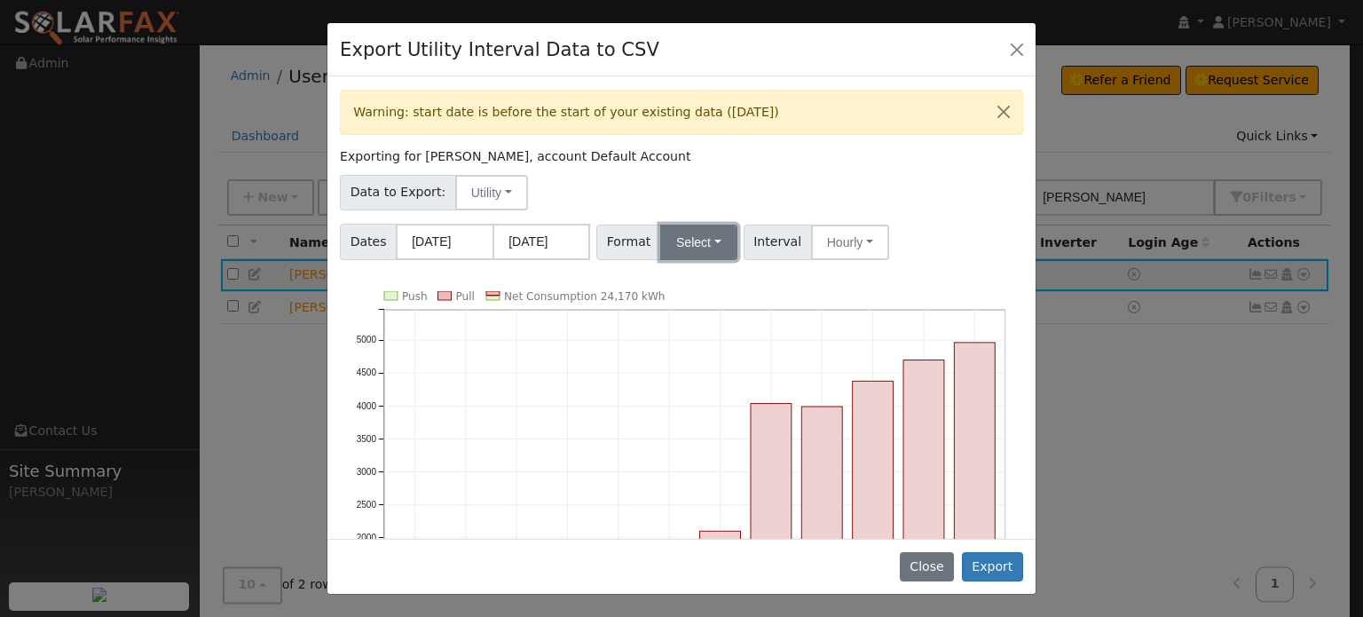
click at [697, 240] on button "Select" at bounding box center [698, 242] width 77 height 35
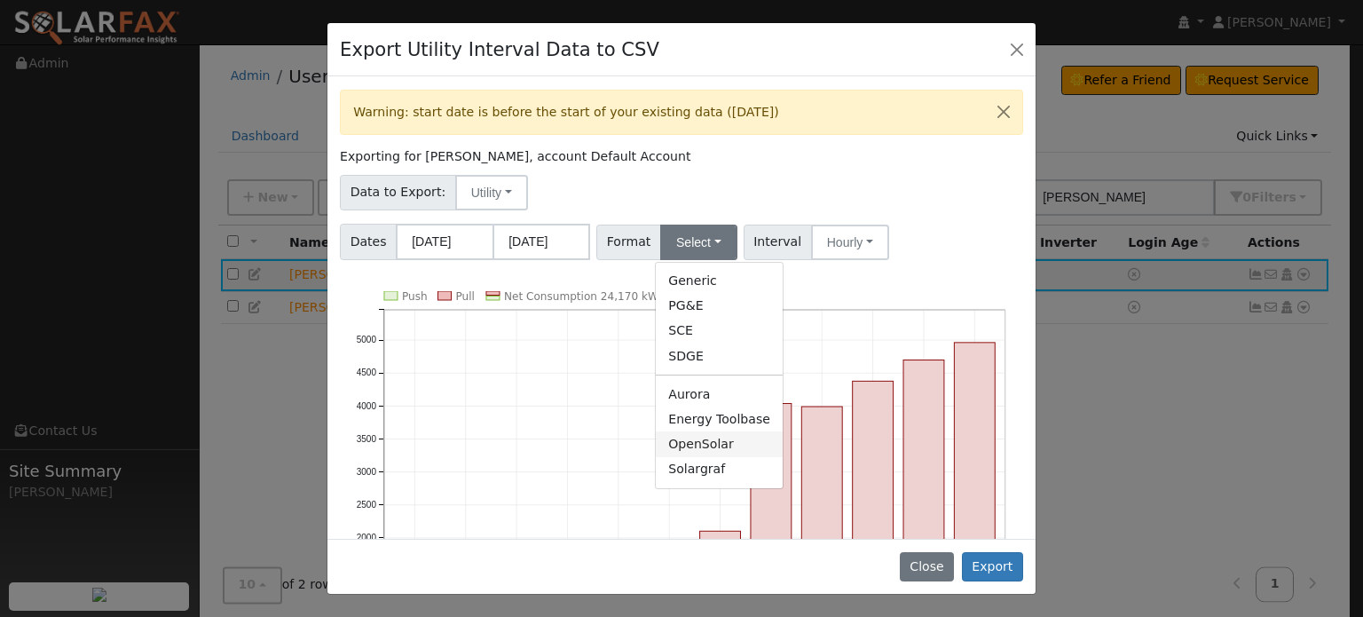
click at [677, 446] on link "OpenSolar" at bounding box center [719, 443] width 127 height 25
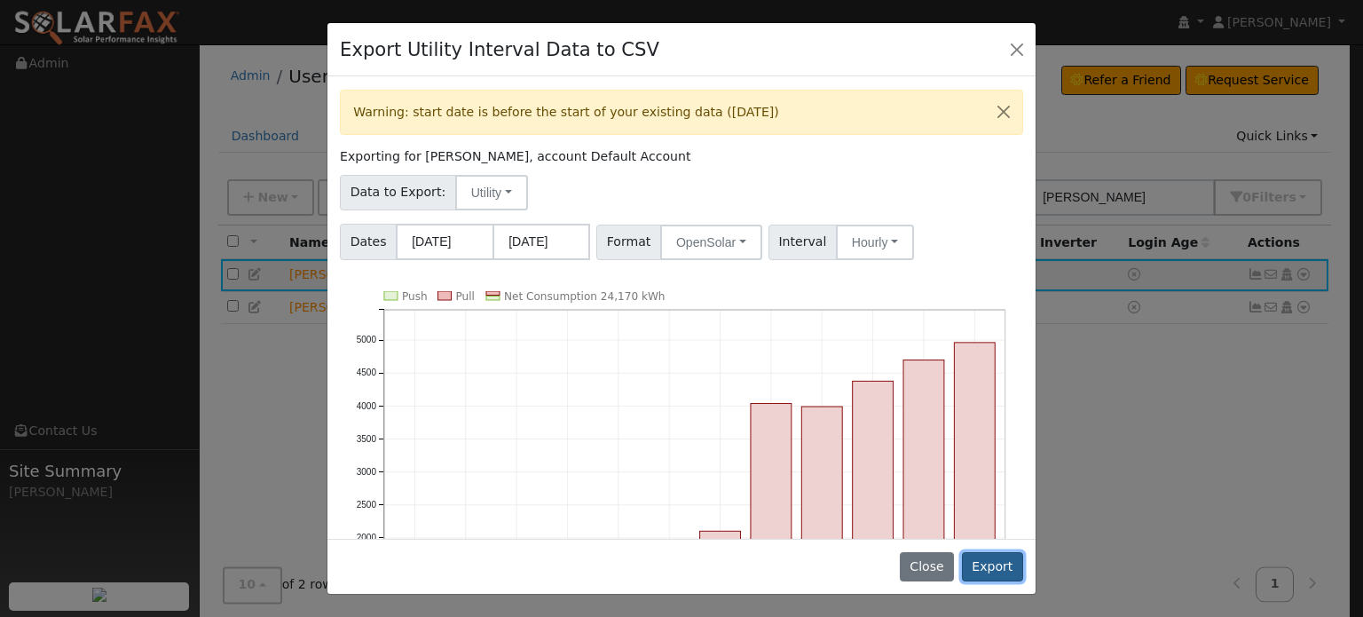
click at [990, 564] on button "Export" at bounding box center [992, 567] width 61 height 30
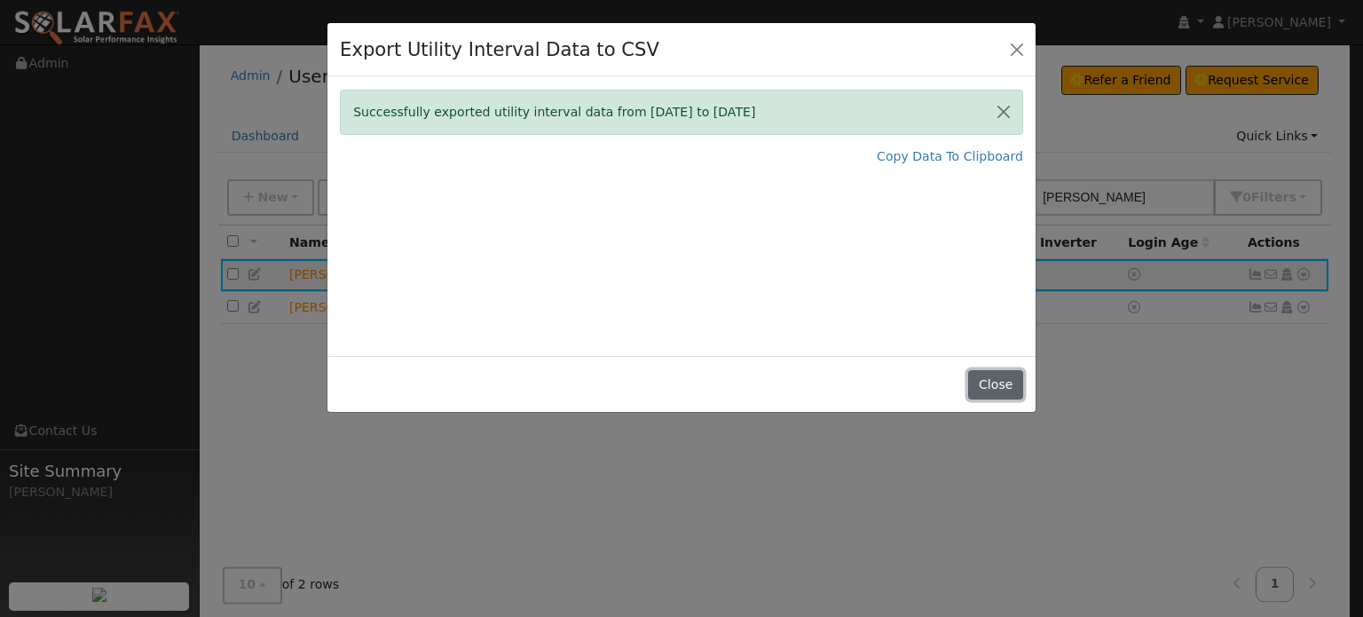
click at [1017, 380] on button "Close" at bounding box center [995, 385] width 54 height 30
